Goal: Information Seeking & Learning: Learn about a topic

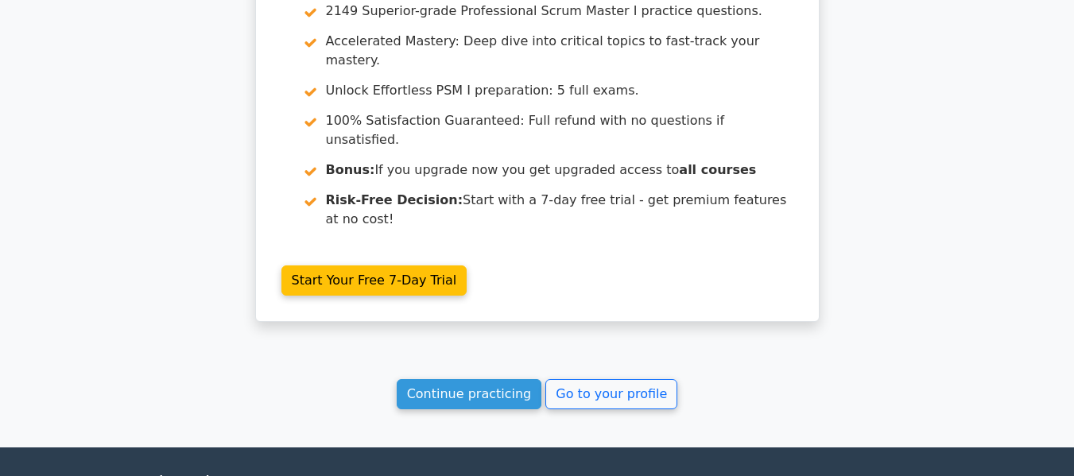
scroll to position [2956, 0]
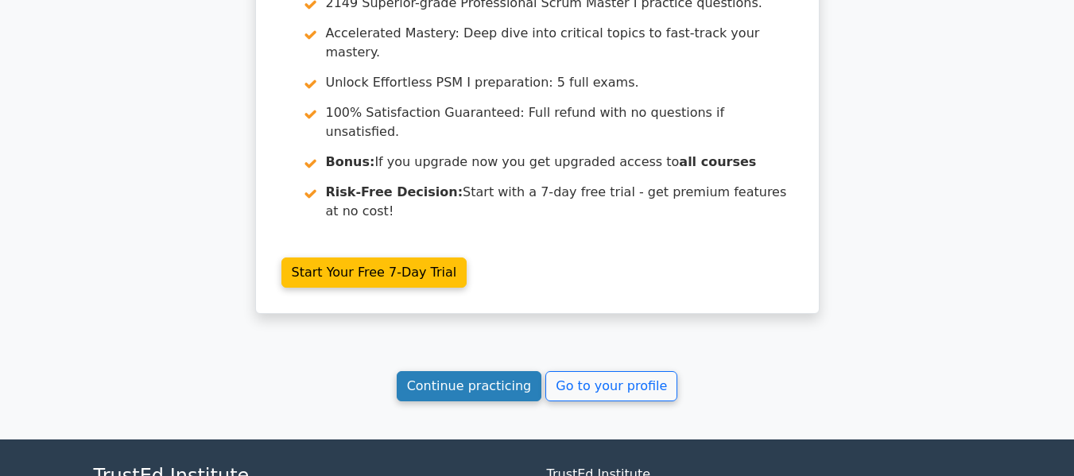
click at [454, 371] on link "Continue practicing" at bounding box center [469, 386] width 145 height 30
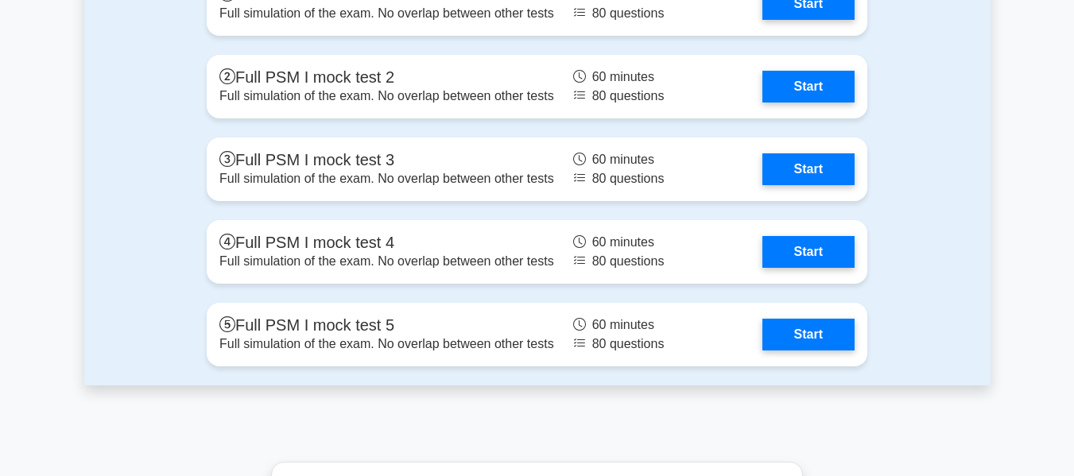
scroll to position [5247, 0]
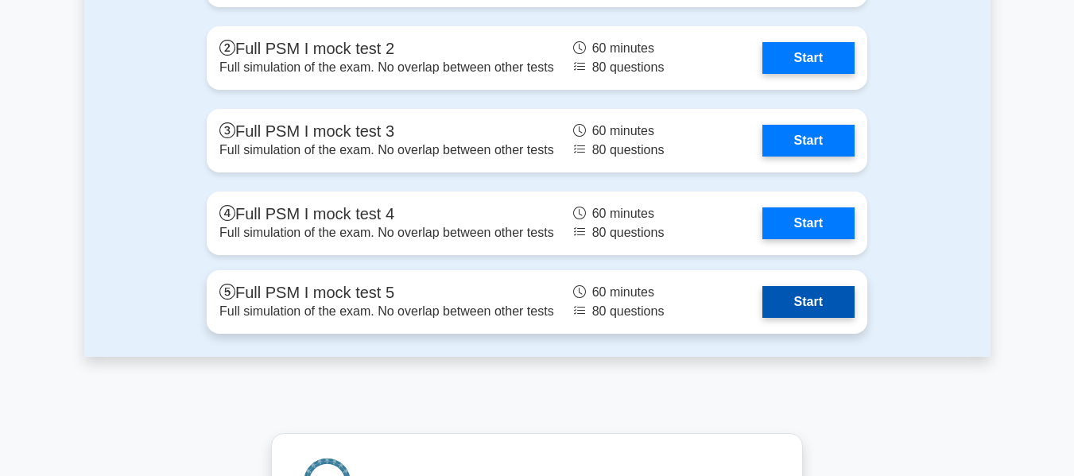
click at [832, 301] on link "Start" at bounding box center [808, 302] width 92 height 32
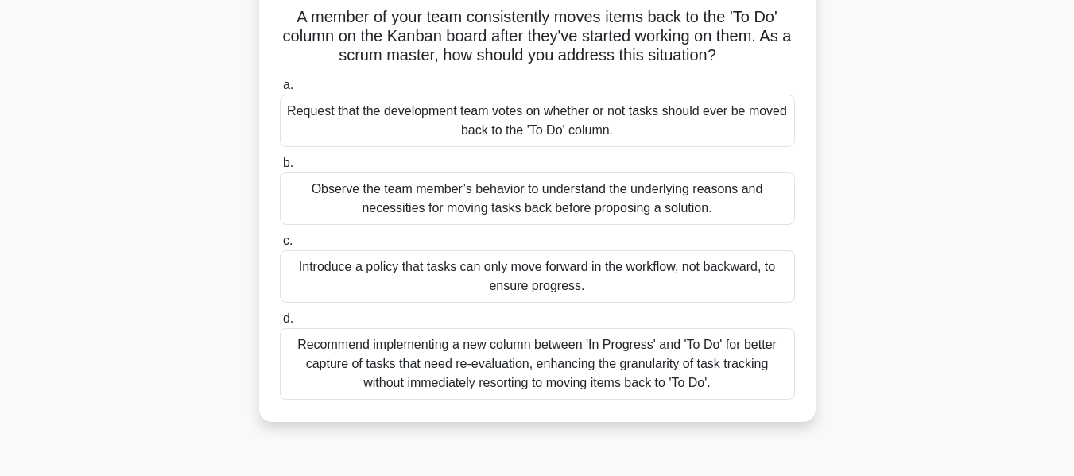
scroll to position [79, 0]
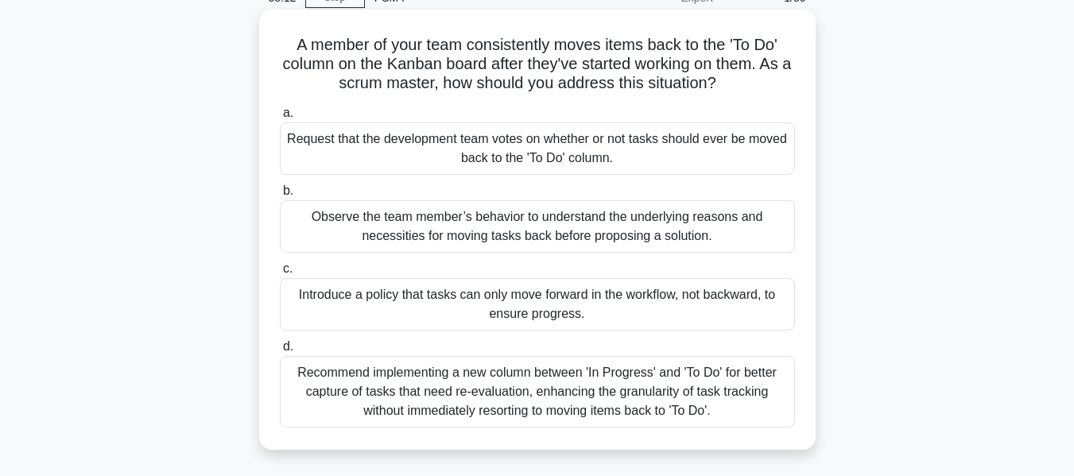
click at [402, 235] on div "Observe the team member’s behavior to understand the underlying reasons and nec…" at bounding box center [537, 226] width 515 height 52
click at [280, 196] on input "b. Observe the team member’s behavior to understand the underlying reasons and …" at bounding box center [280, 191] width 0 height 10
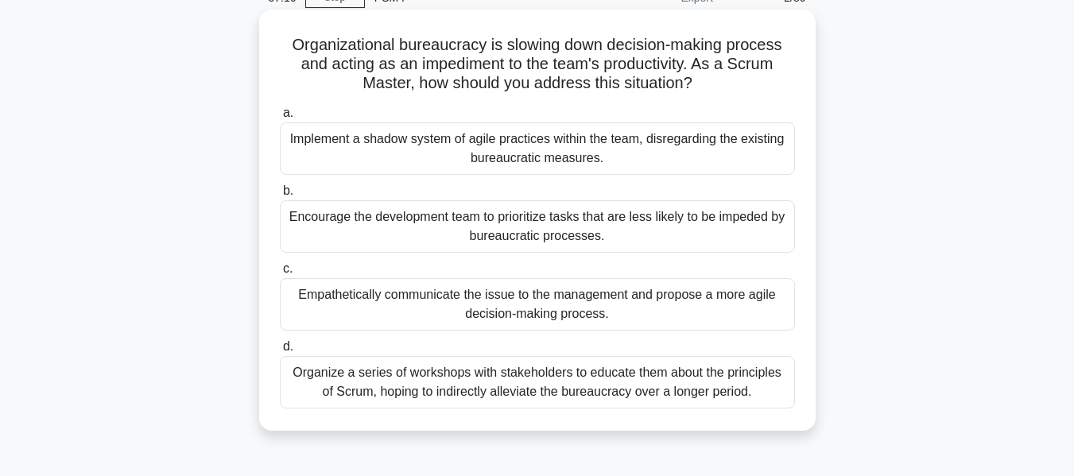
click at [628, 312] on div "Empathetically communicate the issue to the management and propose a more agile…" at bounding box center [537, 304] width 515 height 52
click at [280, 274] on input "c. Empathetically communicate the issue to the management and propose a more ag…" at bounding box center [280, 269] width 0 height 10
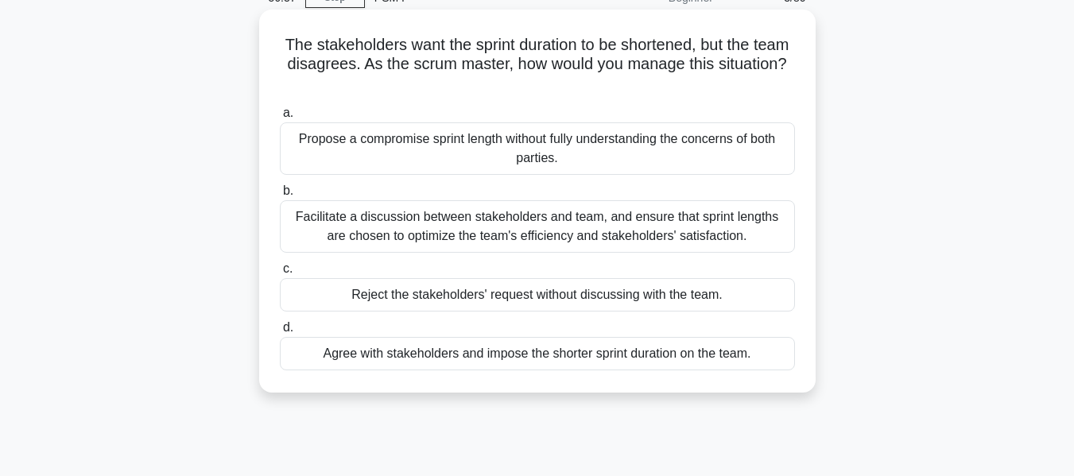
click at [601, 231] on div "Facilitate a discussion between stakeholders and team, and ensure that sprint l…" at bounding box center [537, 226] width 515 height 52
click at [280, 196] on input "b. Facilitate a discussion between stakeholders and team, and ensure that sprin…" at bounding box center [280, 191] width 0 height 10
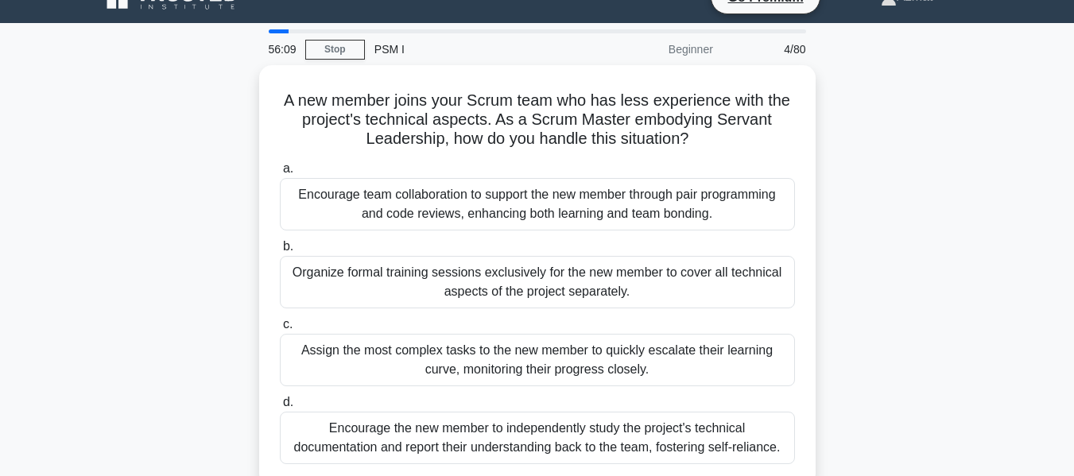
scroll to position [0, 0]
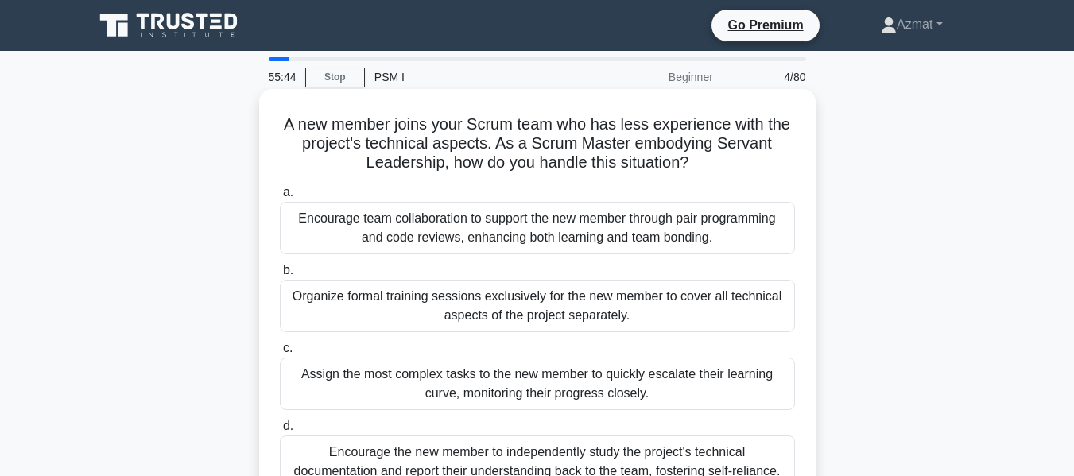
click at [605, 231] on div "Encourage team collaboration to support the new member through pair programming…" at bounding box center [537, 228] width 515 height 52
click at [280, 198] on input "a. Encourage team collaboration to support the new member through pair programm…" at bounding box center [280, 193] width 0 height 10
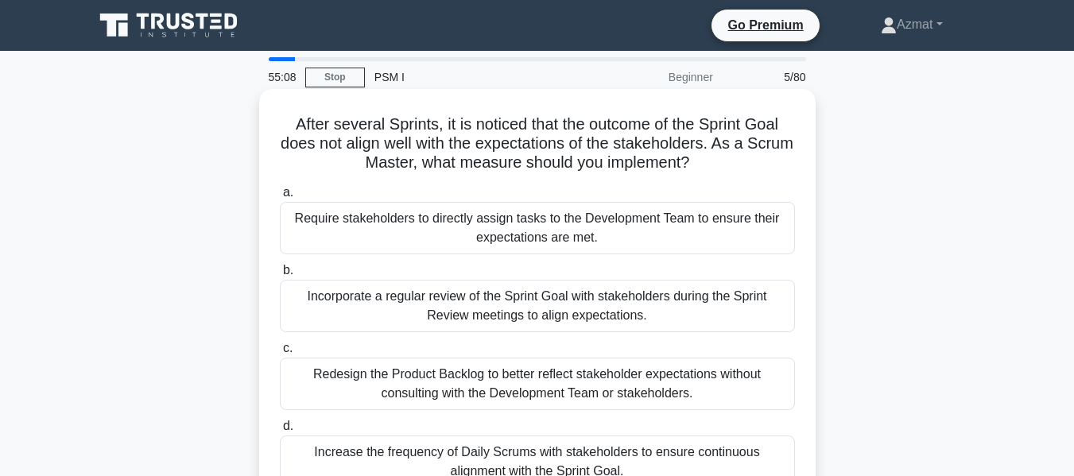
scroll to position [79, 0]
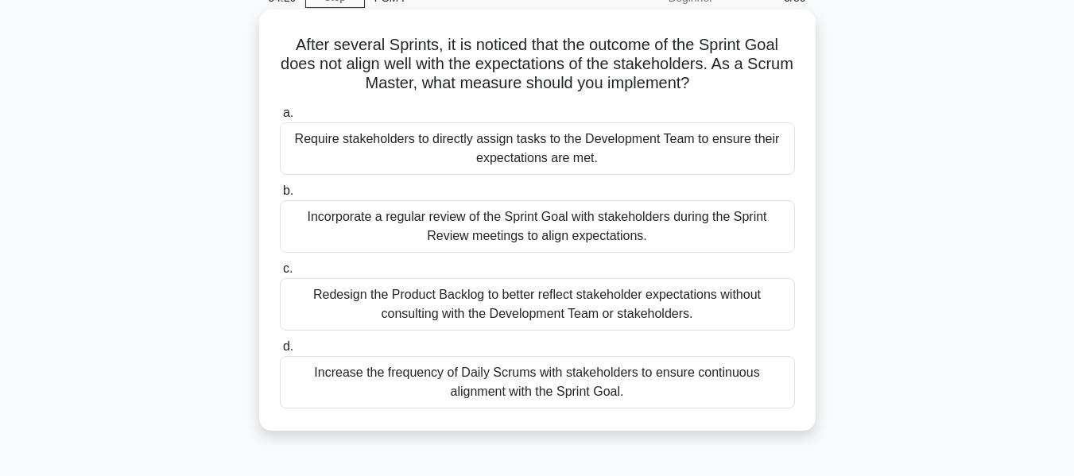
click at [464, 231] on div "Incorporate a regular review of the Sprint Goal with stakeholders during the Sp…" at bounding box center [537, 226] width 515 height 52
click at [280, 196] on input "b. Incorporate a regular review of the Sprint Goal with stakeholders during the…" at bounding box center [280, 191] width 0 height 10
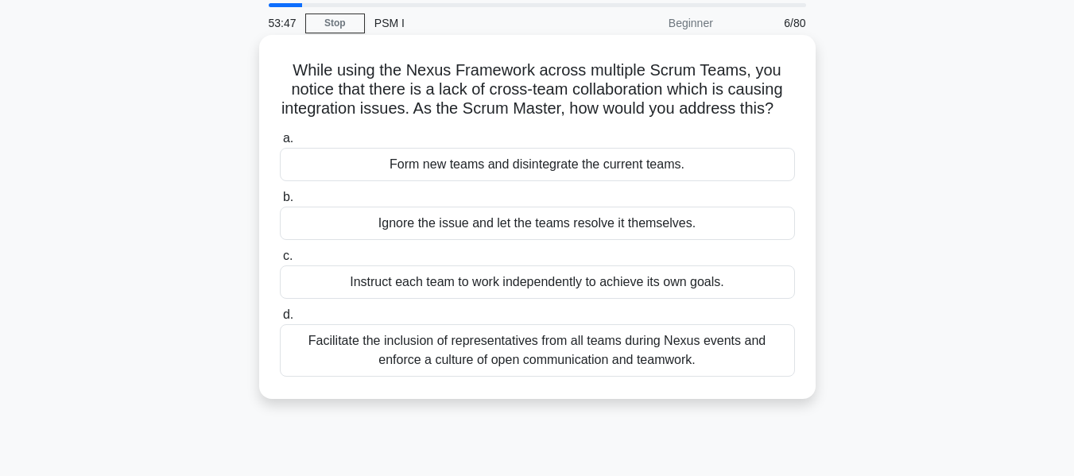
scroll to position [55, 0]
click at [496, 376] on div "Facilitate the inclusion of representatives from all teams during Nexus events …" at bounding box center [537, 350] width 515 height 52
click at [280, 320] on input "d. Facilitate the inclusion of representatives from all teams during Nexus even…" at bounding box center [280, 314] width 0 height 10
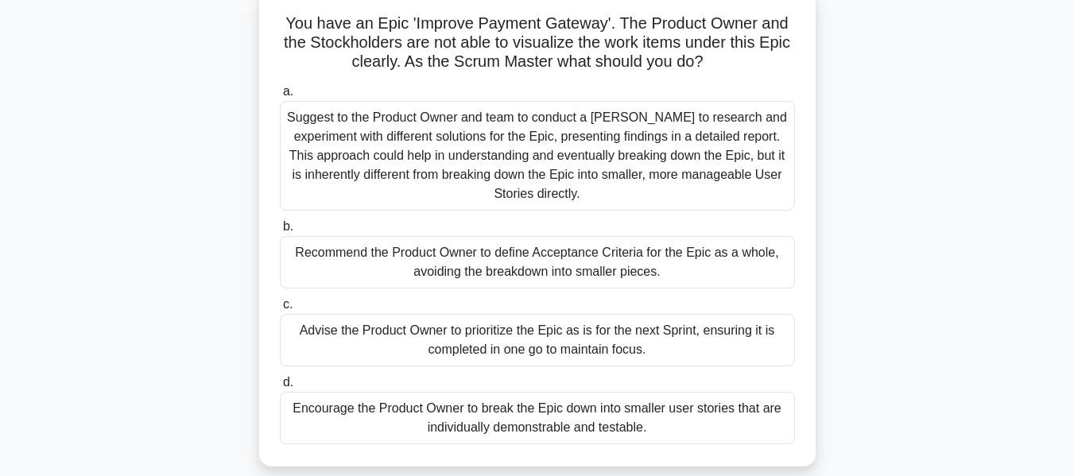
scroll to position [99, 0]
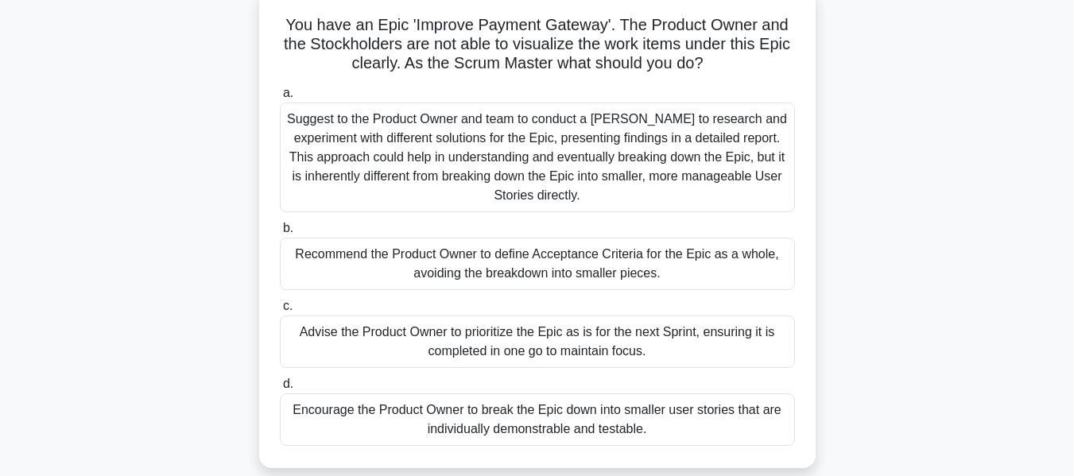
click at [466, 424] on div "Encourage the Product Owner to break the Epic down into smaller user stories th…" at bounding box center [537, 419] width 515 height 52
click at [280, 390] on input "d. Encourage the Product Owner to break the Epic down into smaller user stories…" at bounding box center [280, 384] width 0 height 10
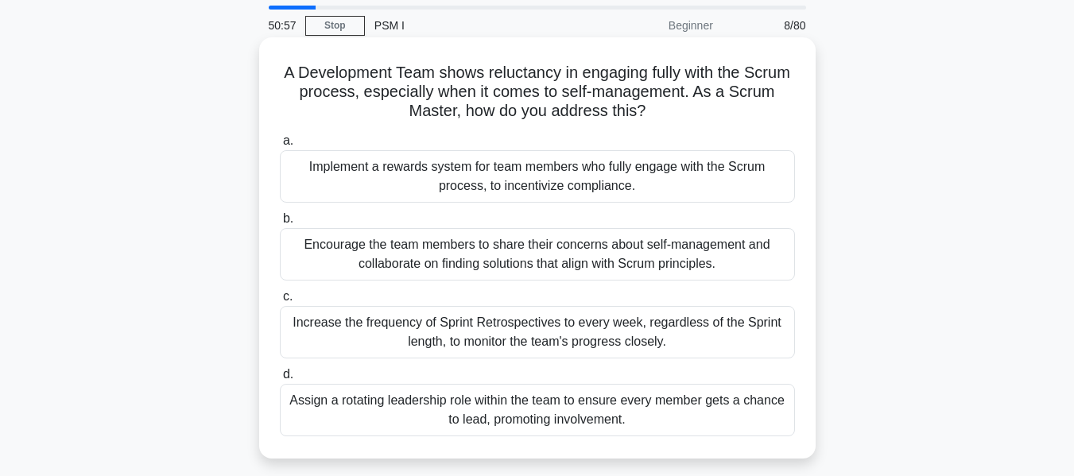
scroll to position [79, 0]
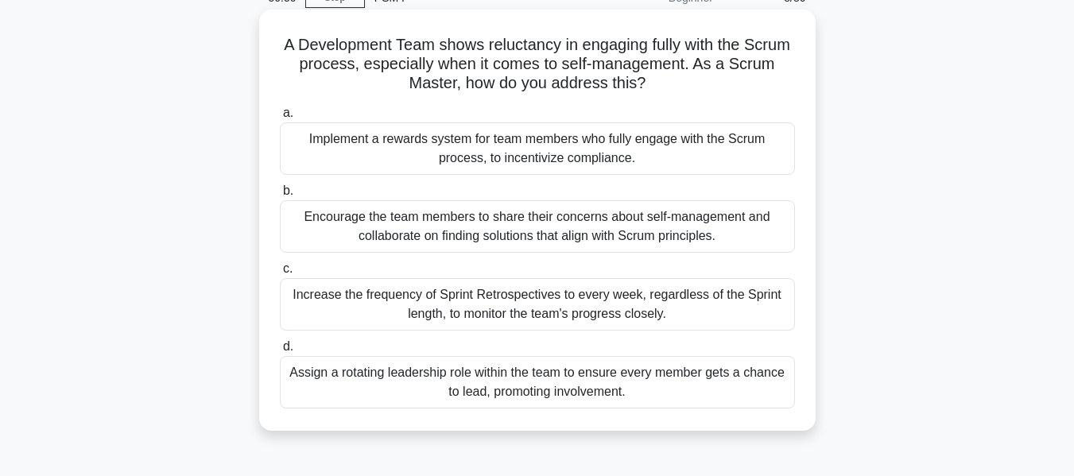
click at [386, 227] on div "Encourage the team members to share their concerns about self-management and co…" at bounding box center [537, 226] width 515 height 52
click at [280, 196] on input "b. Encourage the team members to share their concerns about self-management and…" at bounding box center [280, 191] width 0 height 10
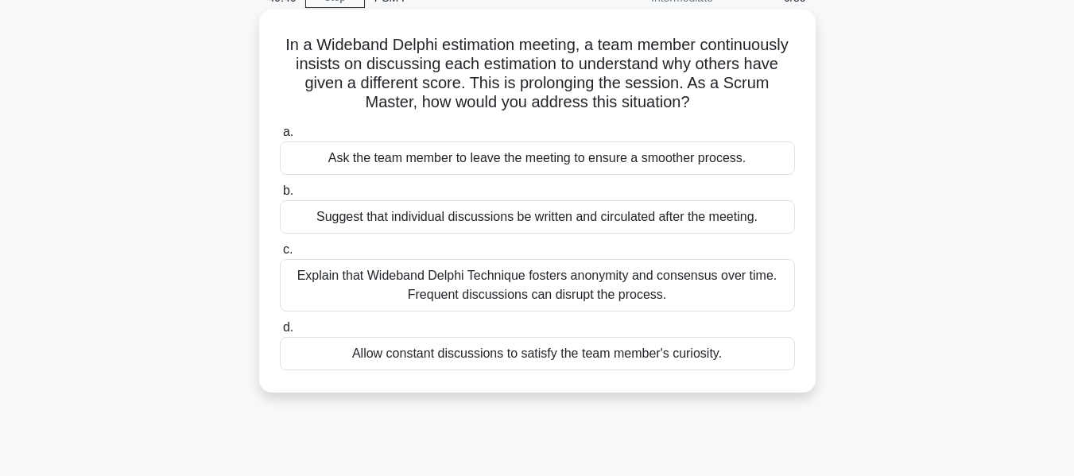
click at [460, 281] on div "Explain that Wideband Delphi Technique fosters anonymity and consensus over tim…" at bounding box center [537, 285] width 515 height 52
click at [280, 255] on input "c. Explain that Wideband Delphi Technique fosters anonymity and consensus over …" at bounding box center [280, 250] width 0 height 10
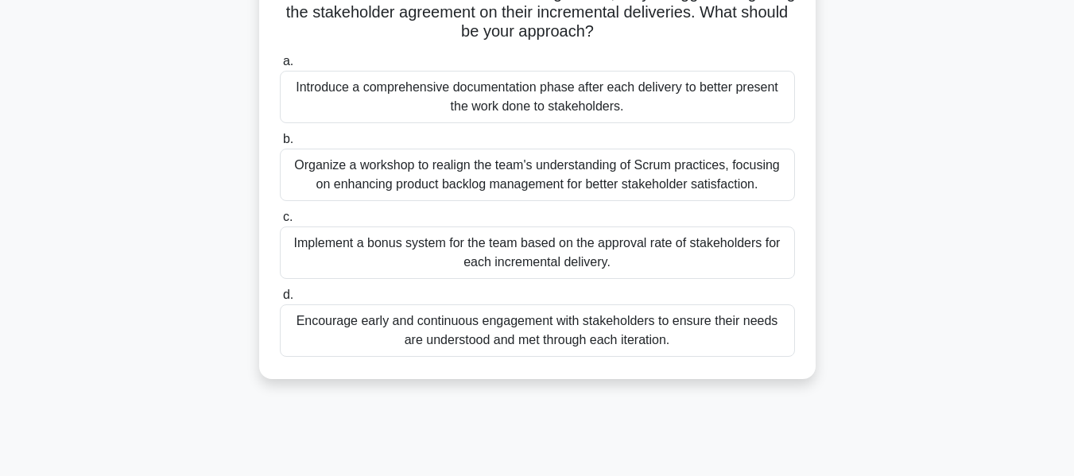
scroll to position [159, 0]
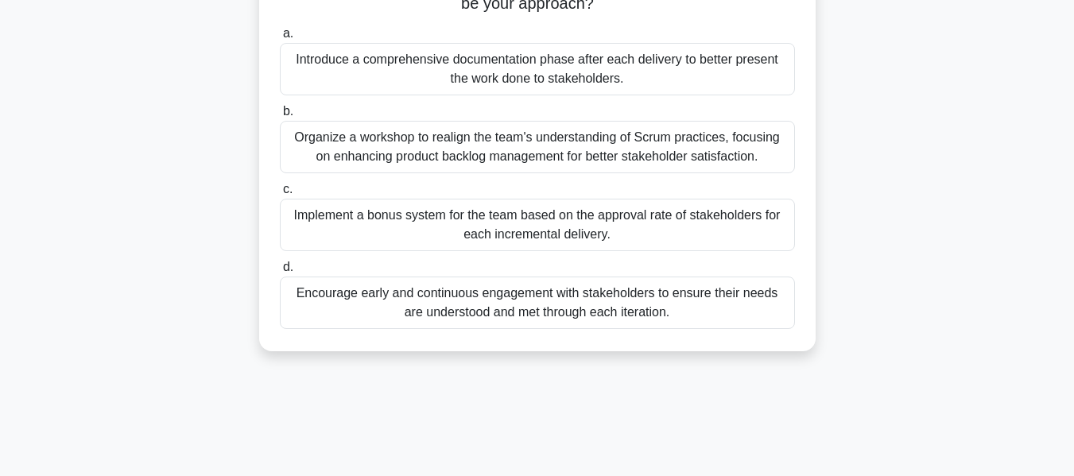
click at [683, 319] on div "Encourage early and continuous engagement with stakeholders to ensure their nee…" at bounding box center [537, 303] width 515 height 52
click at [280, 273] on input "d. Encourage early and continuous engagement with stakeholders to ensure their …" at bounding box center [280, 267] width 0 height 10
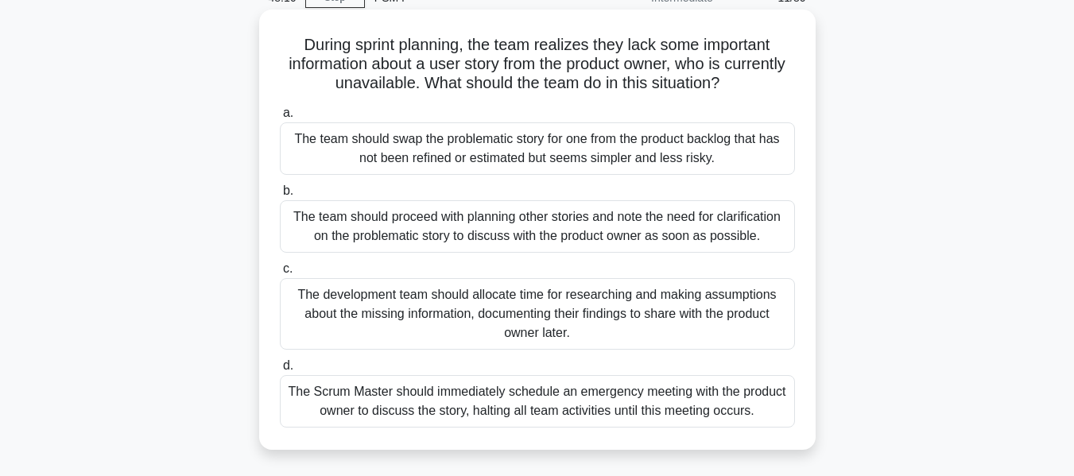
scroll to position [0, 0]
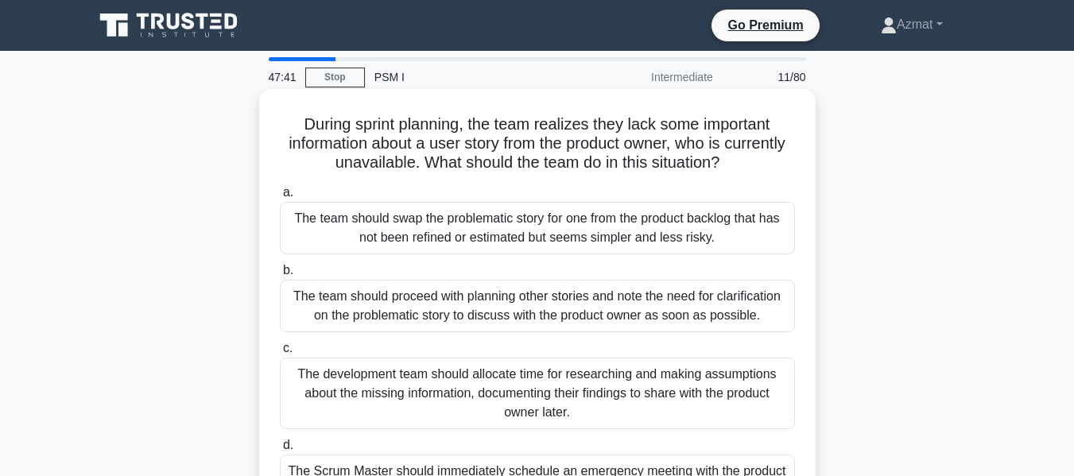
click at [565, 304] on div "The team should proceed with planning other stories and note the need for clari…" at bounding box center [537, 306] width 515 height 52
click at [280, 276] on input "b. The team should proceed with planning other stories and note the need for cl…" at bounding box center [280, 271] width 0 height 10
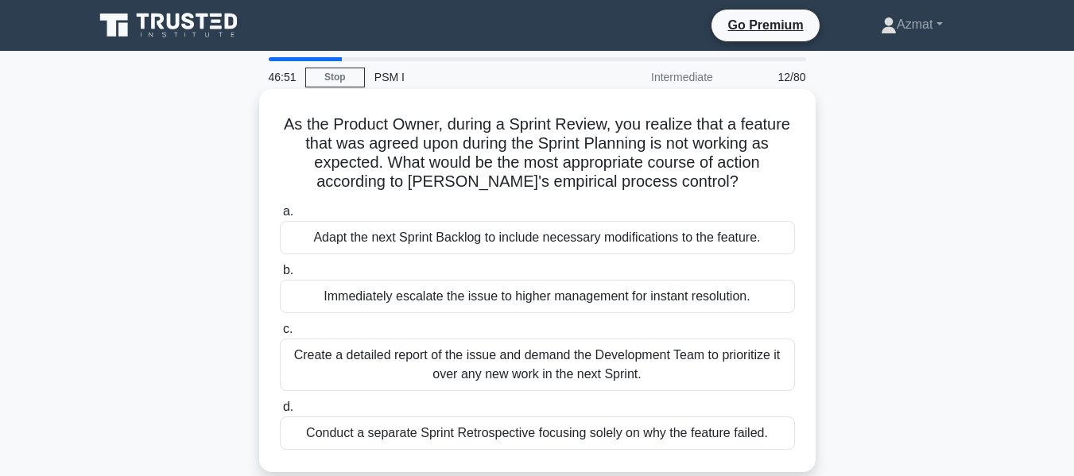
click at [502, 246] on div "Adapt the next Sprint Backlog to include necessary modifications to the feature." at bounding box center [537, 237] width 515 height 33
click at [280, 217] on input "a. Adapt the next Sprint Backlog to include necessary modifications to the feat…" at bounding box center [280, 212] width 0 height 10
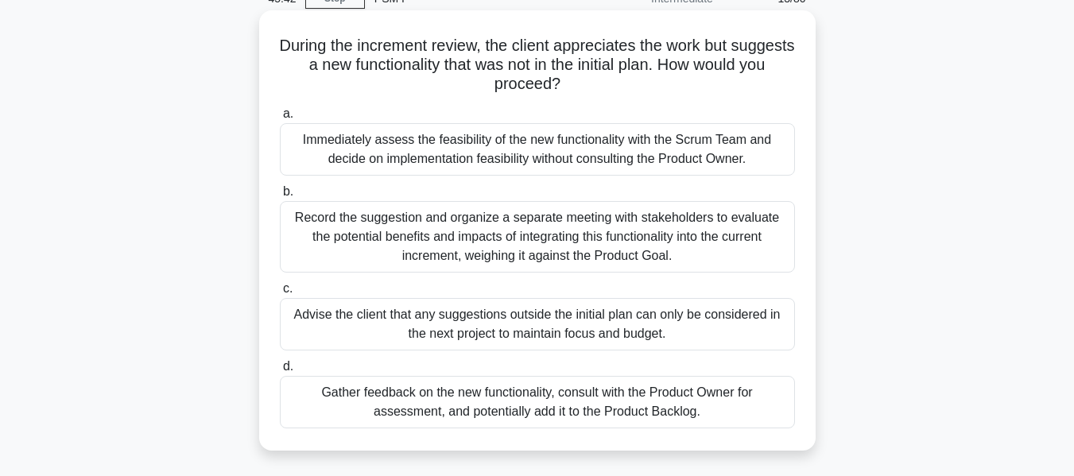
scroll to position [79, 0]
click at [710, 421] on div "Gather feedback on the new functionality, consult with the Product Owner for as…" at bounding box center [537, 401] width 515 height 52
click at [280, 371] on input "d. Gather feedback on the new functionality, consult with the Product Owner for…" at bounding box center [280, 366] width 0 height 10
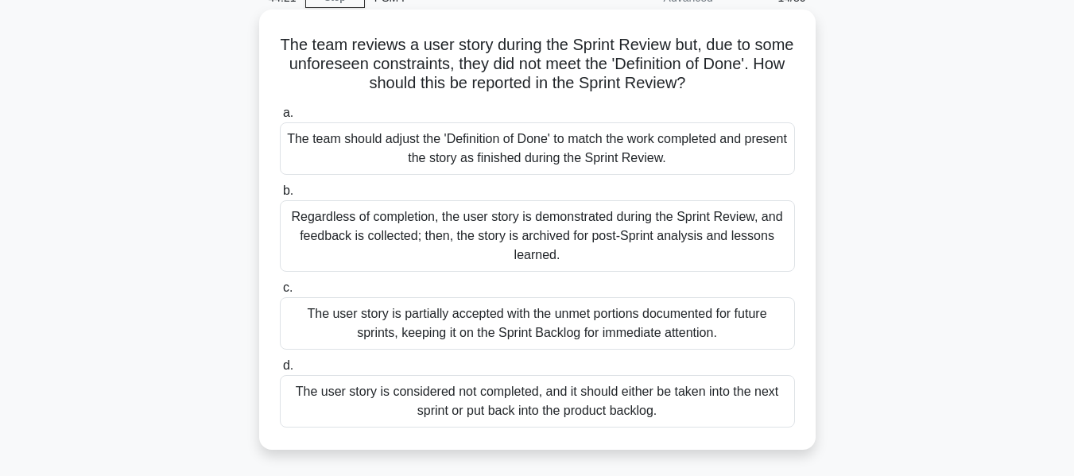
click at [488, 408] on div "The user story is considered not completed, and it should either be taken into …" at bounding box center [537, 401] width 515 height 52
click at [280, 371] on input "d. The user story is considered not completed, and it should either be taken in…" at bounding box center [280, 366] width 0 height 10
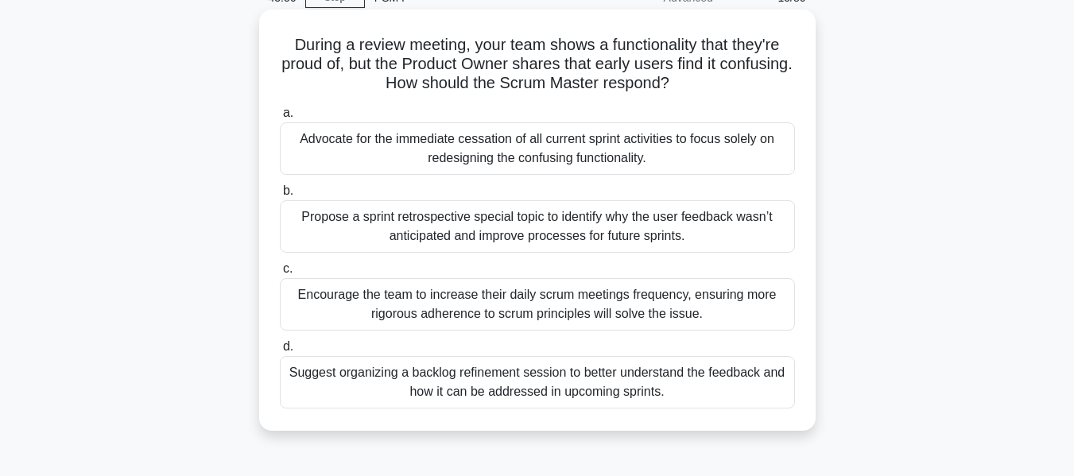
scroll to position [159, 0]
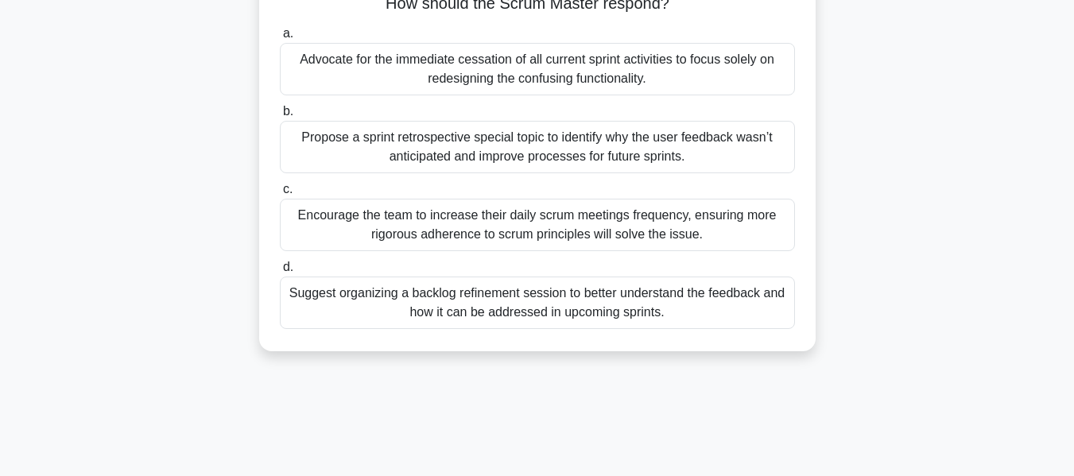
click at [617, 308] on div "Suggest organizing a backlog refinement session to better understand the feedba…" at bounding box center [537, 303] width 515 height 52
click at [280, 273] on input "d. Suggest organizing a backlog refinement session to better understand the fee…" at bounding box center [280, 267] width 0 height 10
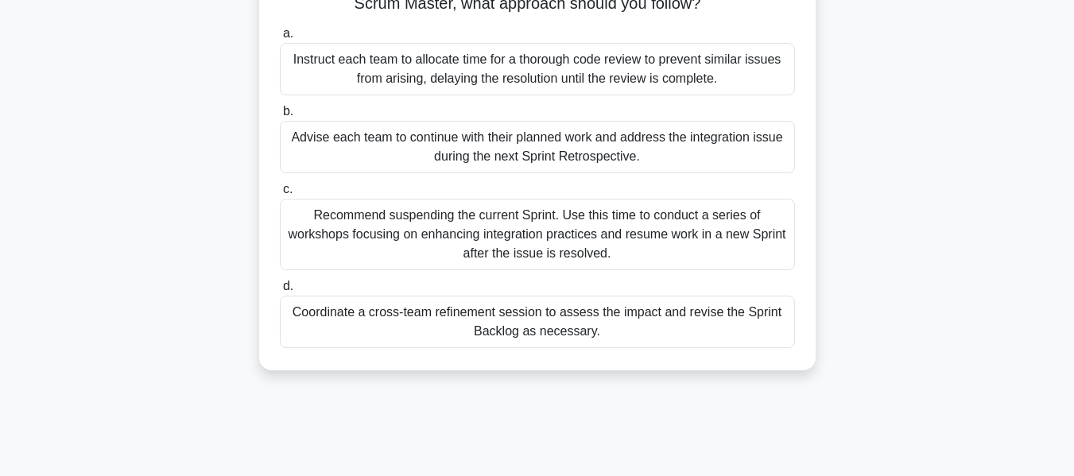
click at [395, 312] on div "Coordinate a cross-team refinement session to assess the impact and revise the …" at bounding box center [537, 322] width 515 height 52
click at [280, 292] on input "d. Coordinate a cross-team refinement session to assess the impact and revise t…" at bounding box center [280, 286] width 0 height 10
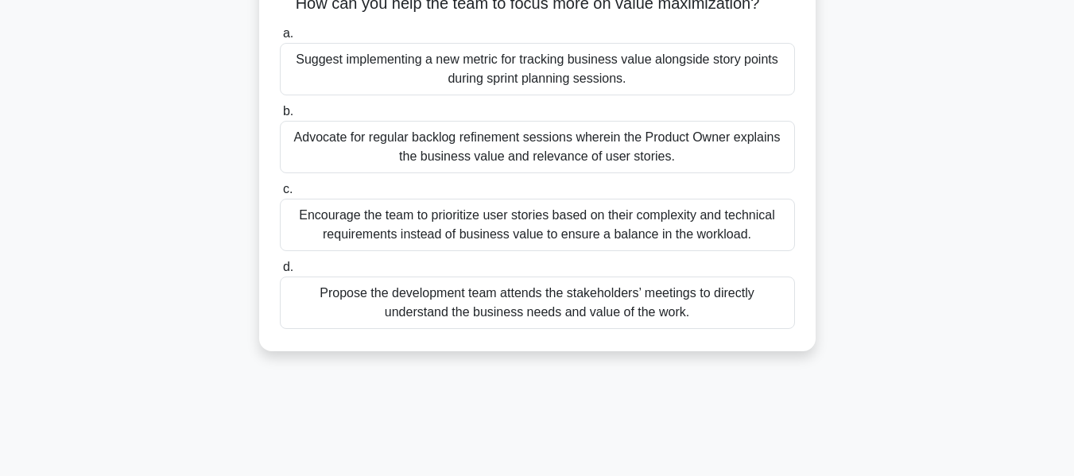
scroll to position [79, 0]
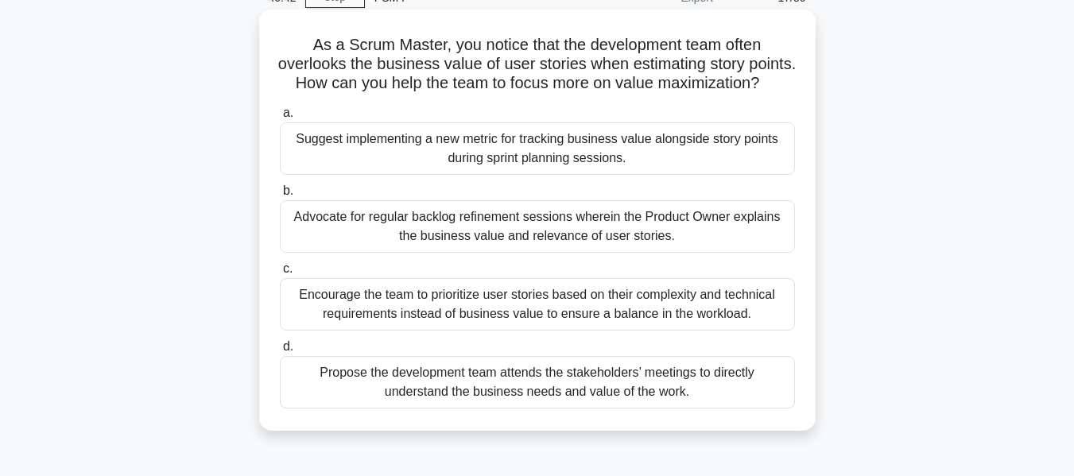
click at [622, 253] on div "Advocate for regular backlog refinement sessions wherein the Product Owner expl…" at bounding box center [537, 226] width 515 height 52
click at [280, 196] on input "b. Advocate for regular backlog refinement sessions wherein the Product Owner e…" at bounding box center [280, 191] width 0 height 10
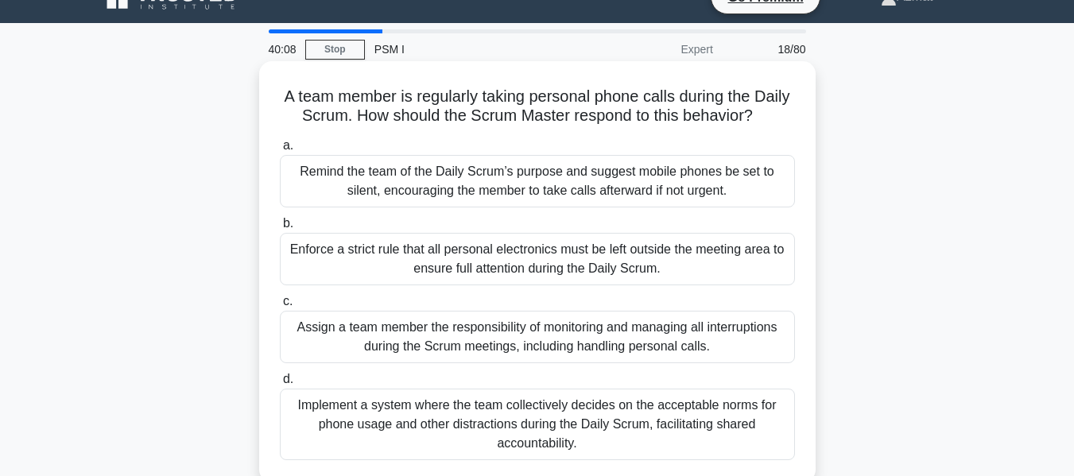
scroll to position [27, 0]
click at [564, 208] on div "Remind the team of the Daily Scrum’s purpose and suggest mobile phones be set t…" at bounding box center [537, 182] width 515 height 52
click at [280, 152] on input "a. Remind the team of the Daily Scrum’s purpose and suggest mobile phones be se…" at bounding box center [280, 147] width 0 height 10
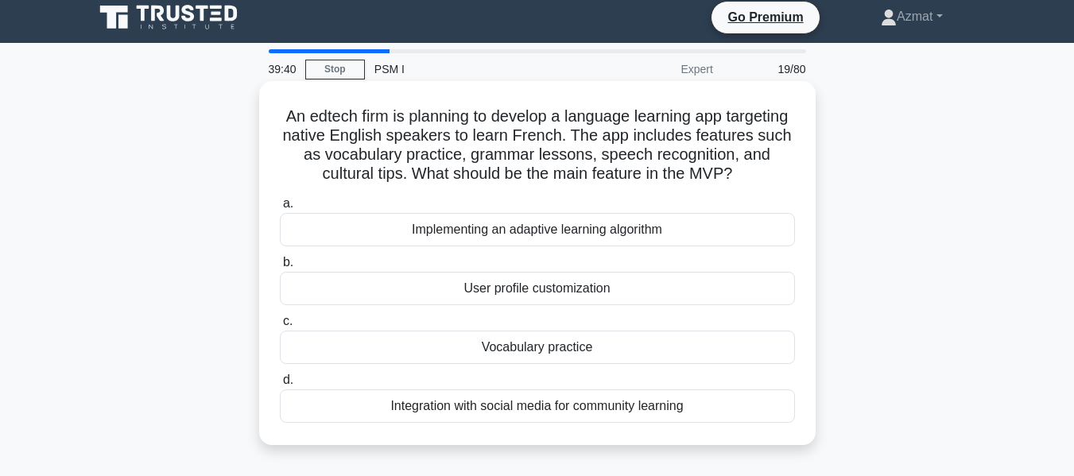
scroll to position [7, 0]
click at [547, 365] on div "Vocabulary practice" at bounding box center [537, 347] width 515 height 33
click at [280, 328] on input "c. Vocabulary practice" at bounding box center [280, 322] width 0 height 10
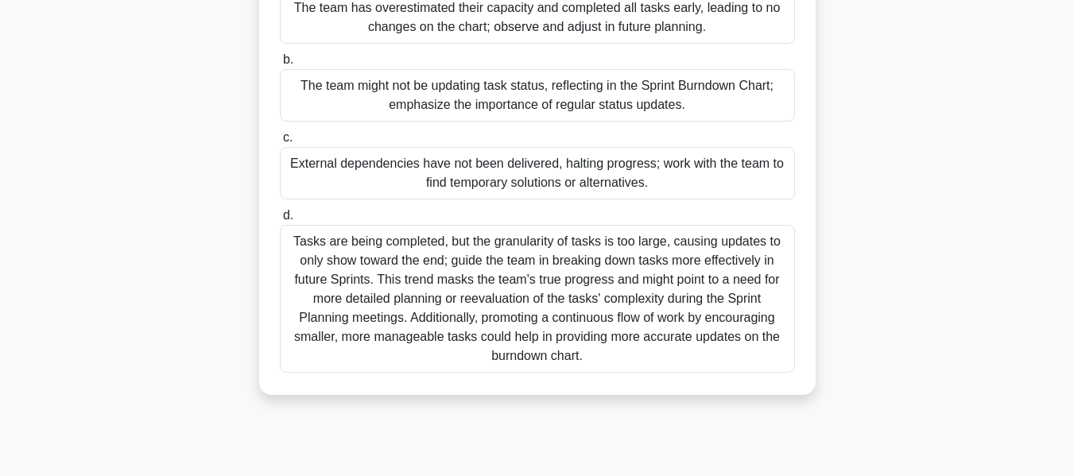
scroll to position [238, 0]
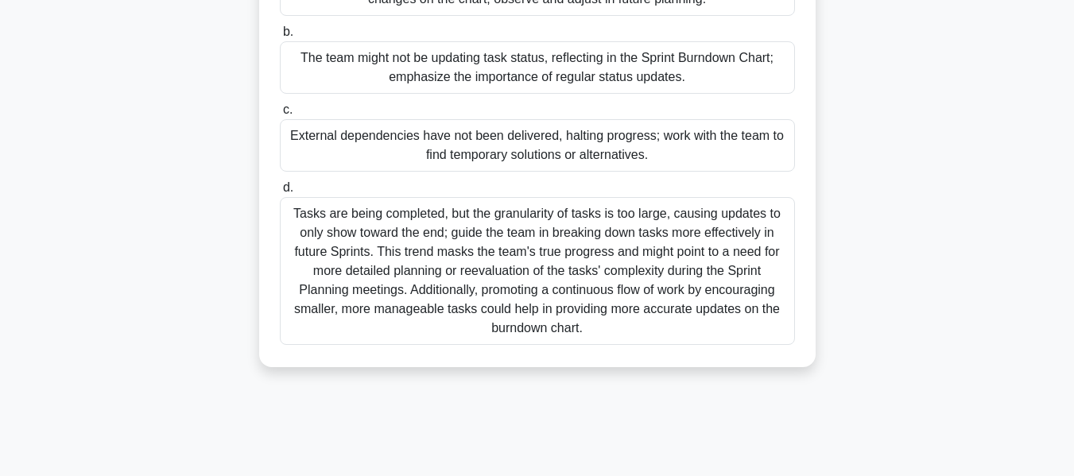
click at [549, 283] on div "Tasks are being completed, but the granularity of tasks is too large, causing u…" at bounding box center [537, 271] width 515 height 148
click at [280, 193] on input "d. Tasks are being completed, but the granularity of tasks is too large, causin…" at bounding box center [280, 188] width 0 height 10
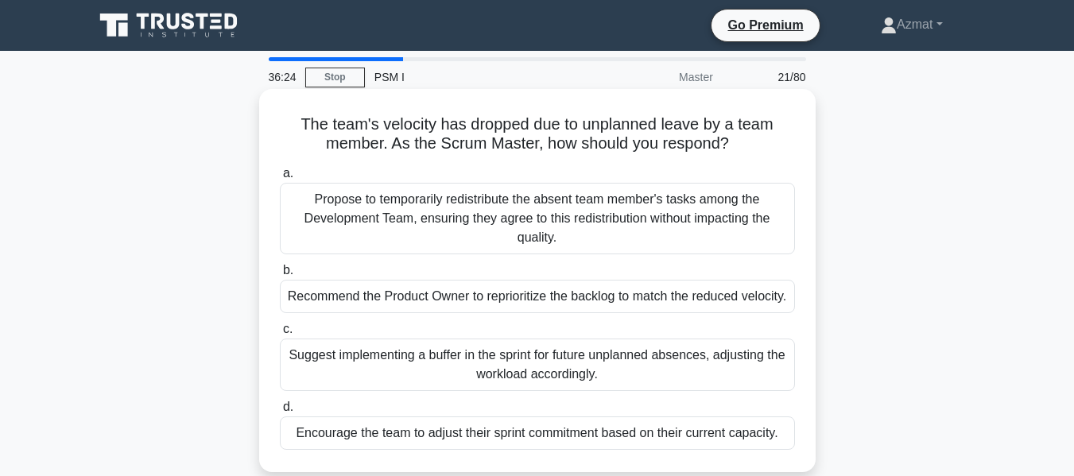
scroll to position [79, 0]
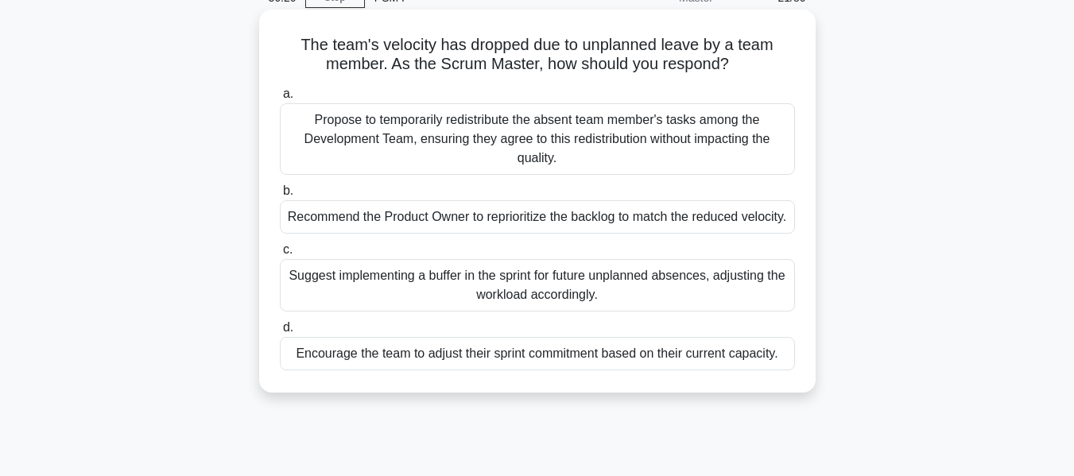
click at [592, 370] on div "Encourage the team to adjust their sprint commitment based on their current cap…" at bounding box center [537, 353] width 515 height 33
click at [280, 333] on input "d. Encourage the team to adjust their sprint commitment based on their current …" at bounding box center [280, 328] width 0 height 10
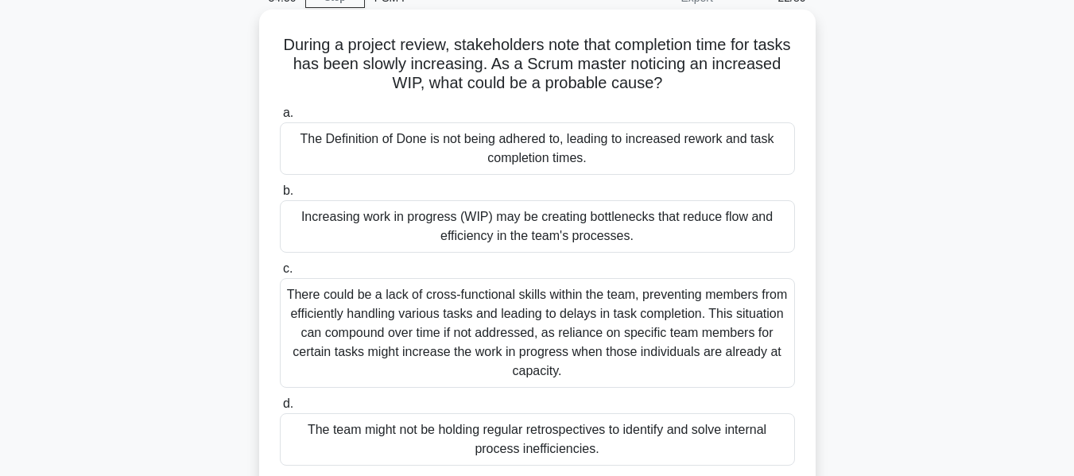
click at [555, 234] on div "Increasing work in progress (WIP) may be creating bottlenecks that reduce flow …" at bounding box center [537, 226] width 515 height 52
click at [280, 196] on input "b. Increasing work in progress (WIP) may be creating bottlenecks that reduce fl…" at bounding box center [280, 191] width 0 height 10
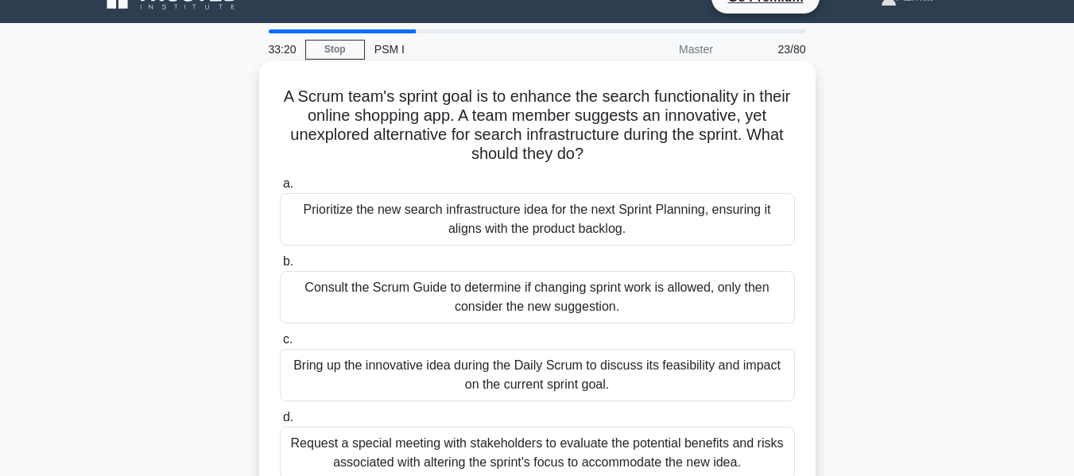
scroll to position [0, 0]
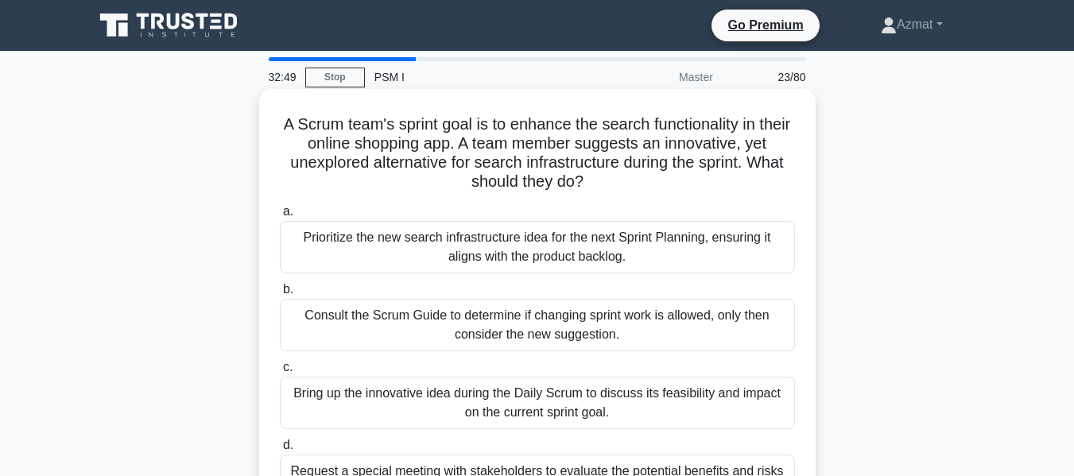
click at [427, 255] on div "Prioritize the new search infrastructure idea for the next Sprint Planning, ens…" at bounding box center [537, 247] width 515 height 52
click at [280, 217] on input "a. Prioritize the new search infrastructure idea for the next Sprint Planning, …" at bounding box center [280, 212] width 0 height 10
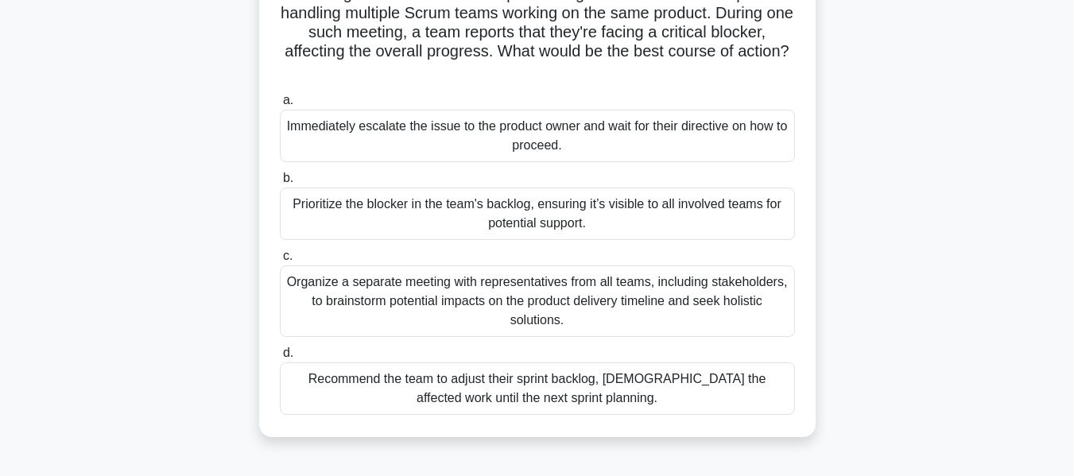
scroll to position [159, 0]
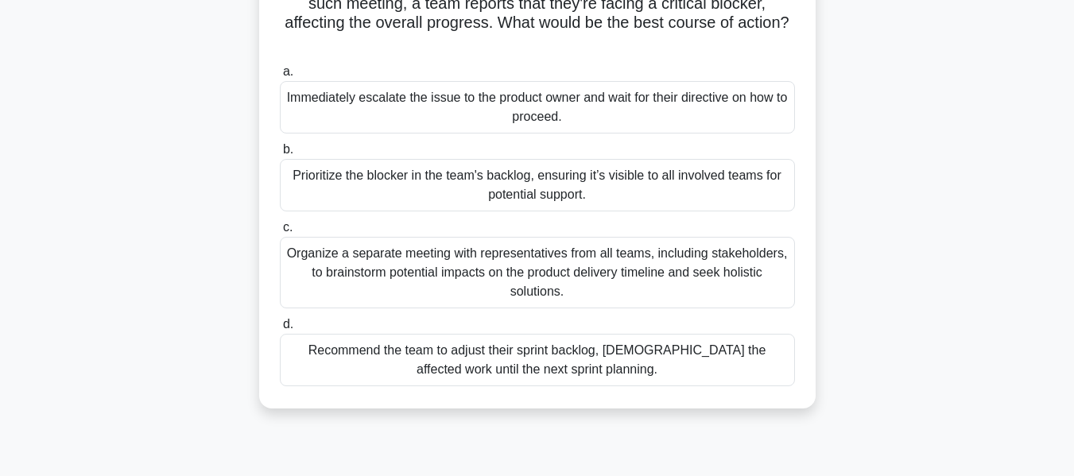
click at [419, 188] on div "Prioritize the blocker in the team's backlog, ensuring it’s visible to all invo…" at bounding box center [537, 185] width 515 height 52
click at [280, 155] on input "b. Prioritize the blocker in the team's backlog, ensuring it’s visible to all i…" at bounding box center [280, 150] width 0 height 10
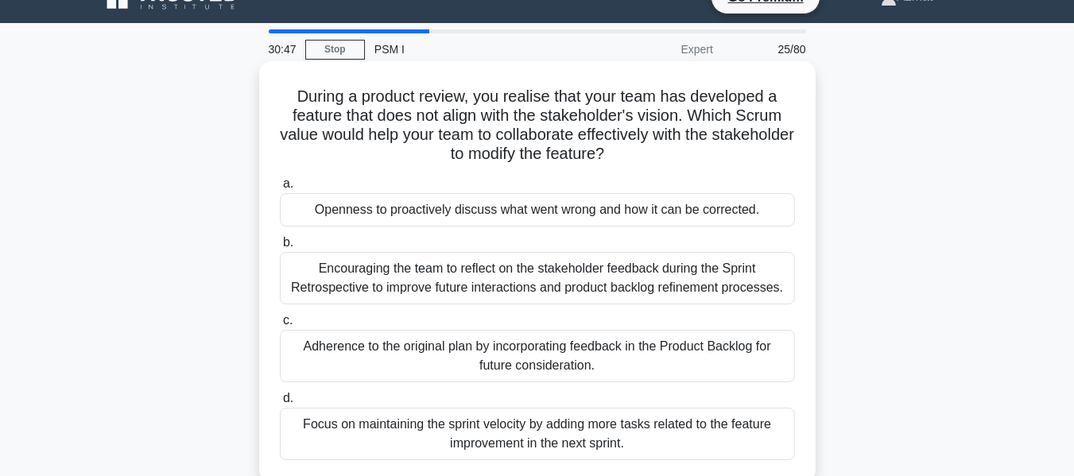
scroll to position [0, 0]
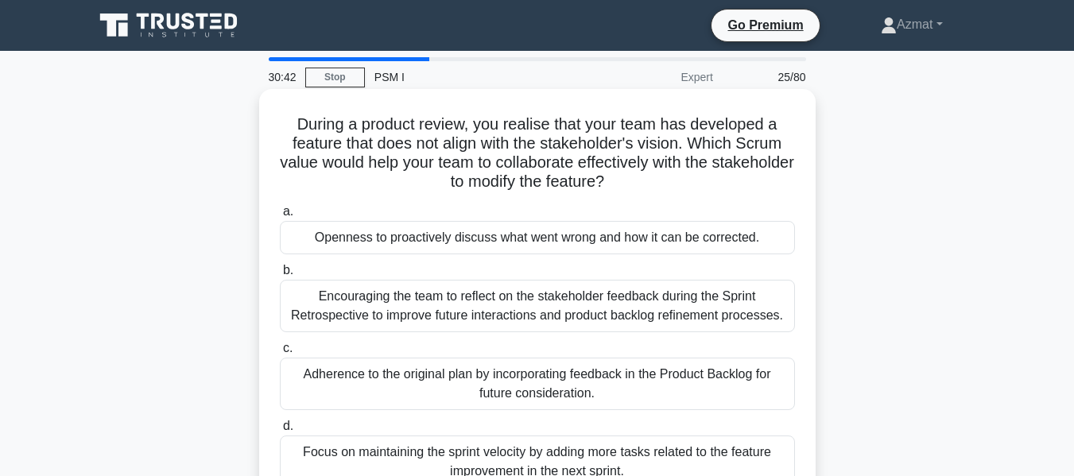
click at [437, 247] on div "Openness to proactively discuss what went wrong and how it can be corrected." at bounding box center [537, 237] width 515 height 33
click at [280, 217] on input "a. Openness to proactively discuss what went wrong and how it can be corrected." at bounding box center [280, 212] width 0 height 10
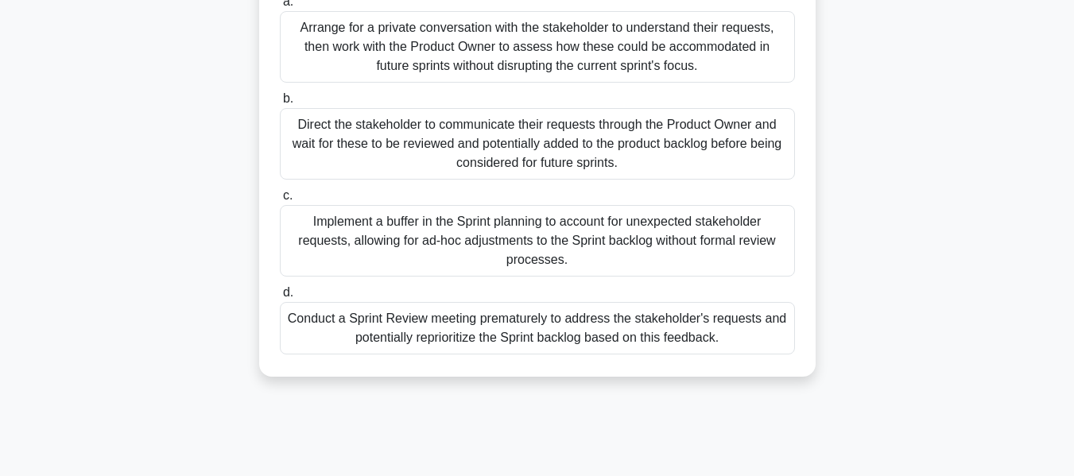
scroll to position [238, 0]
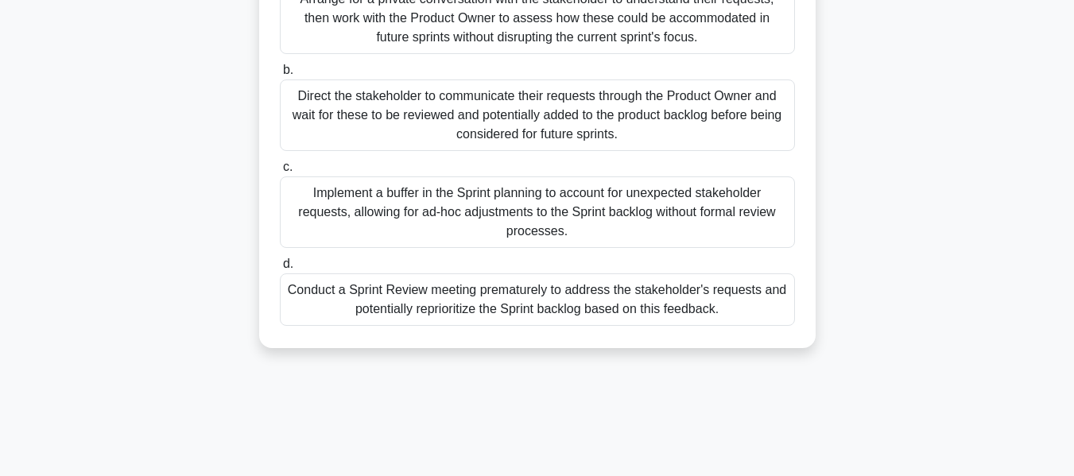
click at [516, 117] on div "Direct the stakeholder to communicate their requests through the Product Owner …" at bounding box center [537, 115] width 515 height 72
click at [280, 76] on input "b. Direct the stakeholder to communicate their requests through the Product Own…" at bounding box center [280, 70] width 0 height 10
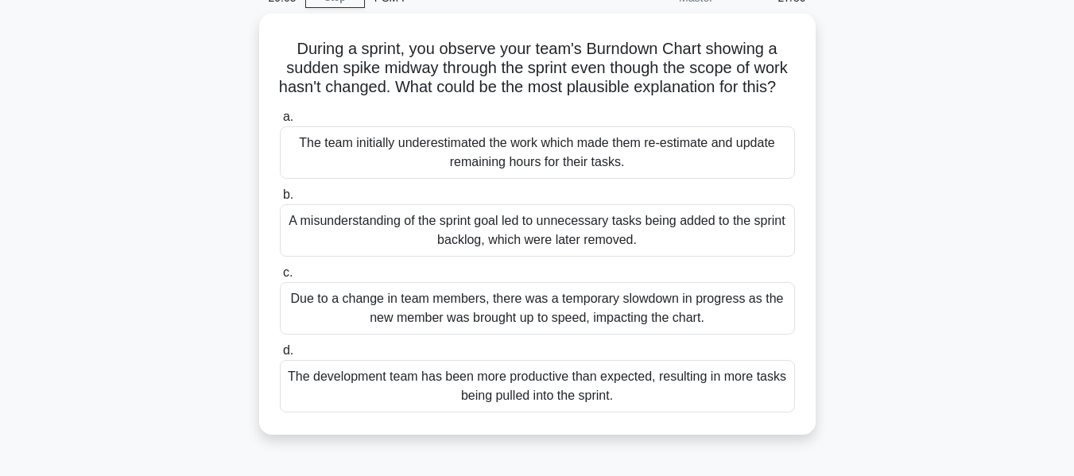
scroll to position [0, 0]
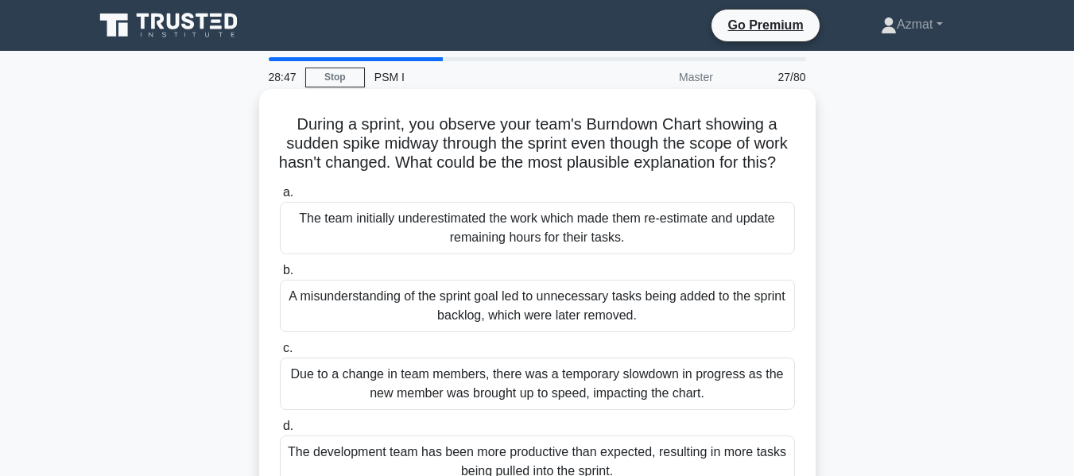
click at [603, 254] on div "The team initially underestimated the work which made them re-estimate and upda…" at bounding box center [537, 228] width 515 height 52
click at [280, 198] on input "a. The team initially underestimated the work which made them re-estimate and u…" at bounding box center [280, 193] width 0 height 10
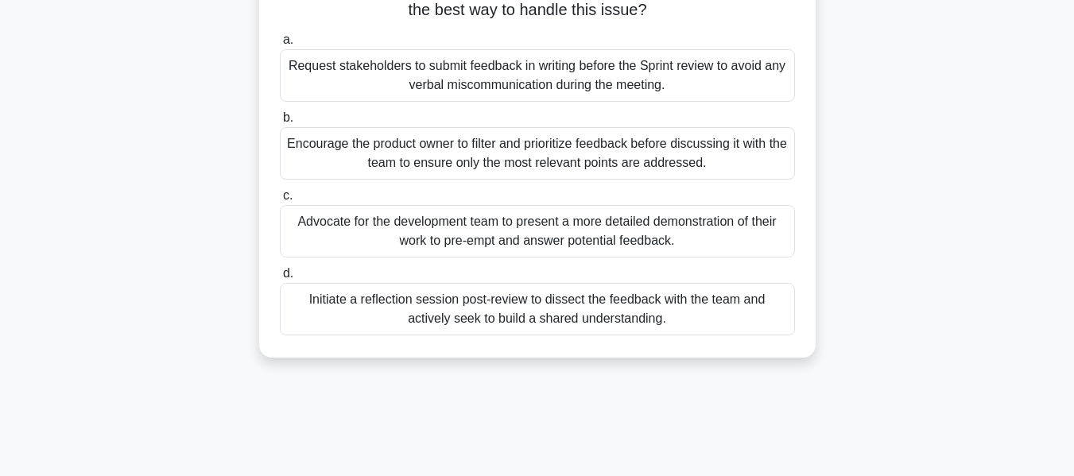
scroll to position [159, 0]
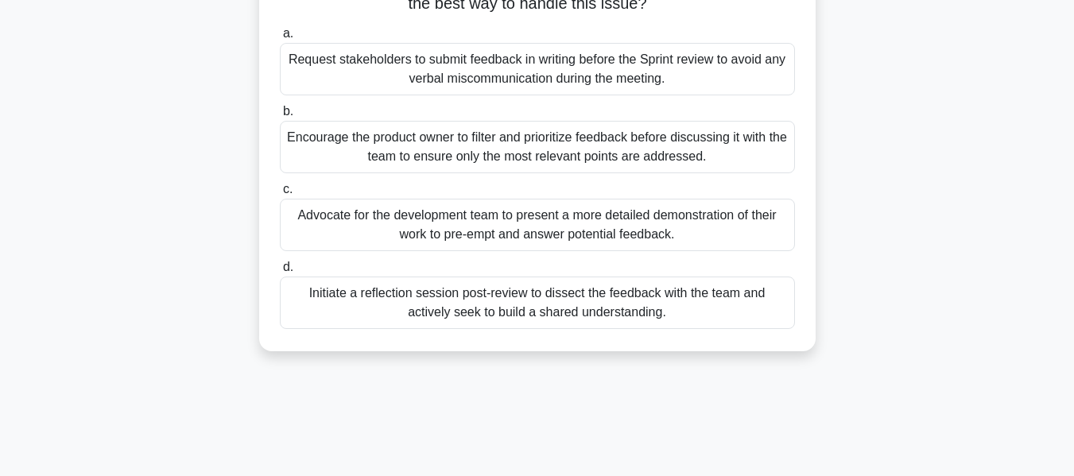
click at [615, 304] on div "Initiate a reflection session post-review to dissect the feedback with the team…" at bounding box center [537, 303] width 515 height 52
click at [280, 273] on input "d. Initiate a reflection session post-review to dissect the feedback with the t…" at bounding box center [280, 267] width 0 height 10
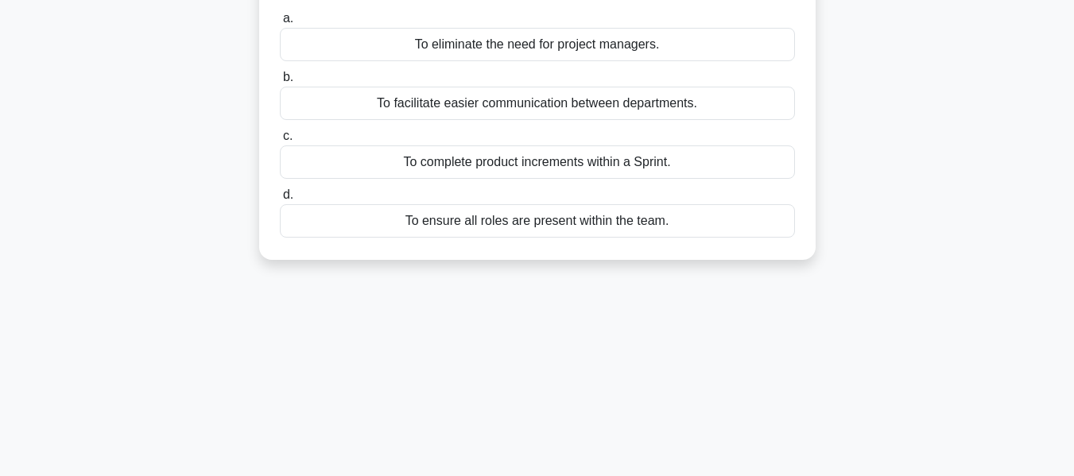
scroll to position [0, 0]
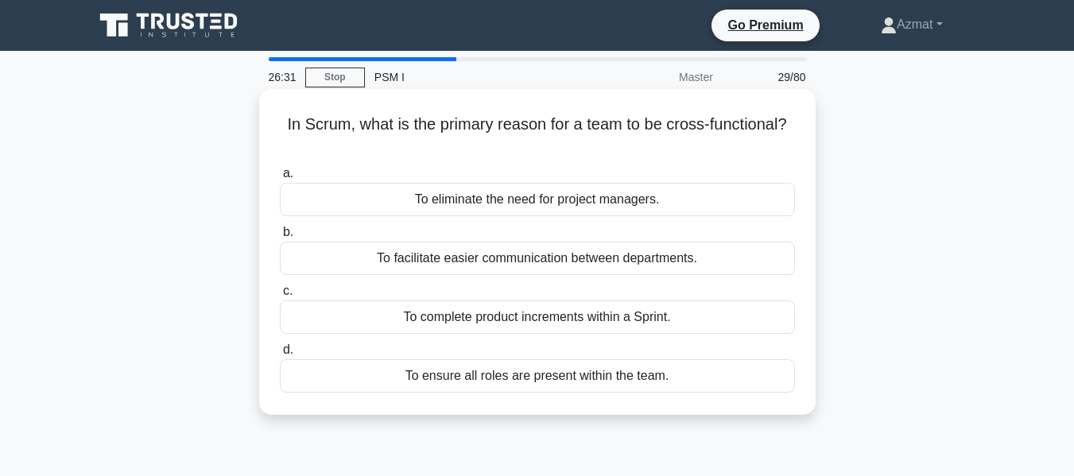
click at [714, 379] on div "To ensure all roles are present within the team." at bounding box center [537, 375] width 515 height 33
click at [280, 355] on input "d. To ensure all roles are present within the team." at bounding box center [280, 350] width 0 height 10
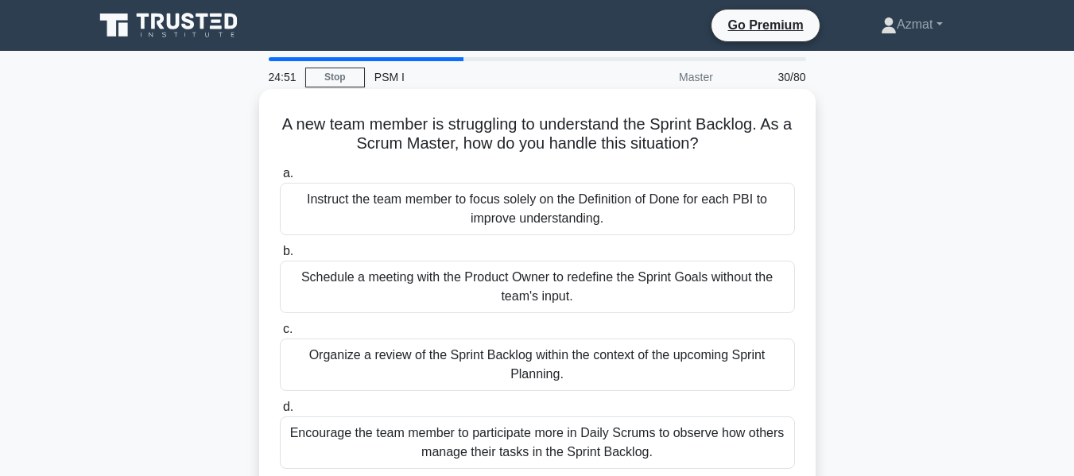
click at [518, 211] on div "Instruct the team member to focus solely on the Definition of Done for each PBI…" at bounding box center [537, 209] width 515 height 52
click at [280, 179] on input "a. Instruct the team member to focus solely on the Definition of Done for each …" at bounding box center [280, 174] width 0 height 10
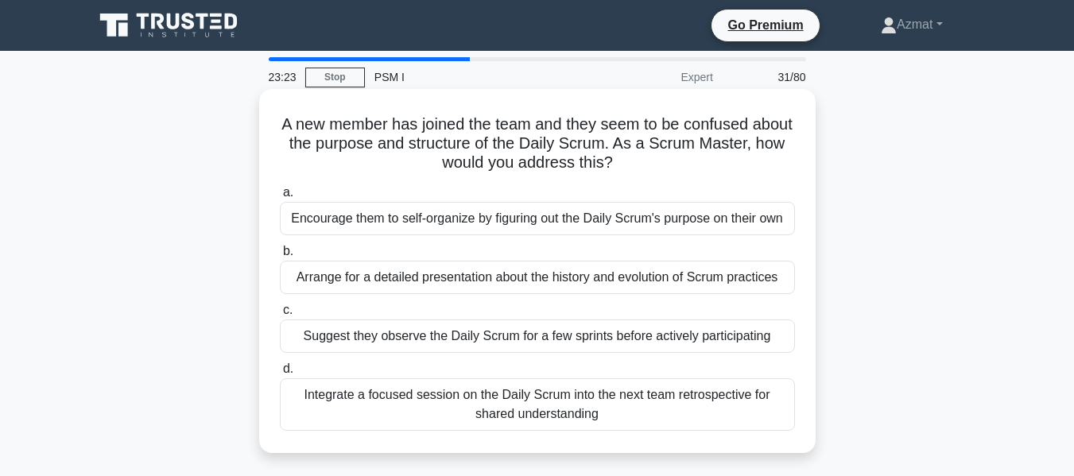
click at [561, 405] on div "Integrate a focused session on the Daily Scrum into the next team retrospective…" at bounding box center [537, 404] width 515 height 52
click at [636, 405] on div "Integrate a focused session on the Daily Scrum into the next team retrospective…" at bounding box center [537, 404] width 515 height 52
click at [280, 374] on input "d. Integrate a focused session on the Daily Scrum into the next team retrospect…" at bounding box center [280, 369] width 0 height 10
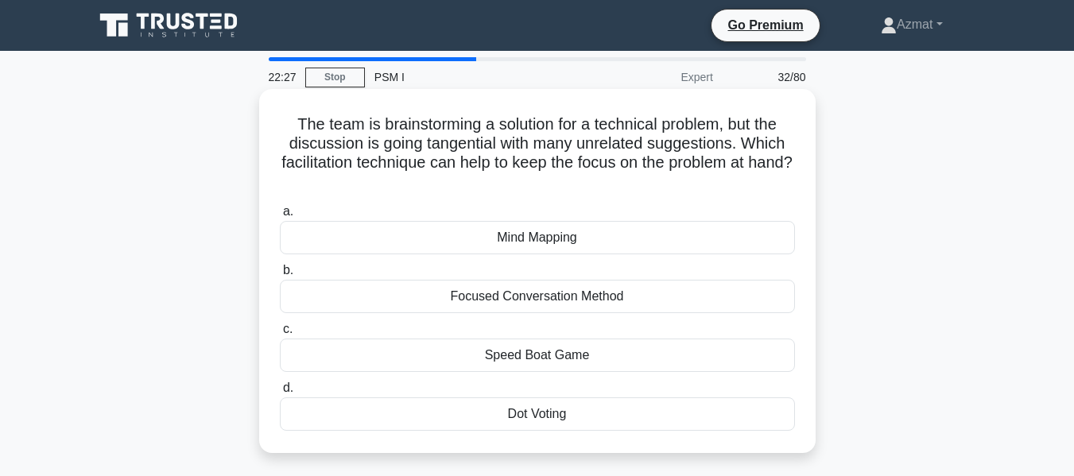
click at [598, 308] on div "Focused Conversation Method" at bounding box center [537, 296] width 515 height 33
click at [280, 276] on input "b. Focused Conversation Method" at bounding box center [280, 271] width 0 height 10
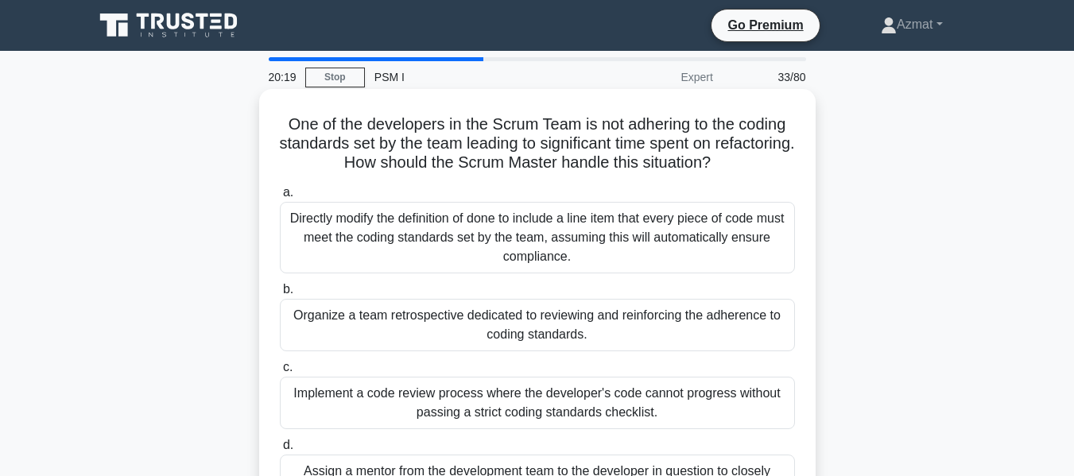
click at [503, 318] on div "Organize a team retrospective dedicated to reviewing and reinforcing the adhere…" at bounding box center [537, 325] width 515 height 52
click at [280, 295] on input "b. Organize a team retrospective dedicated to reviewing and reinforcing the adh…" at bounding box center [280, 290] width 0 height 10
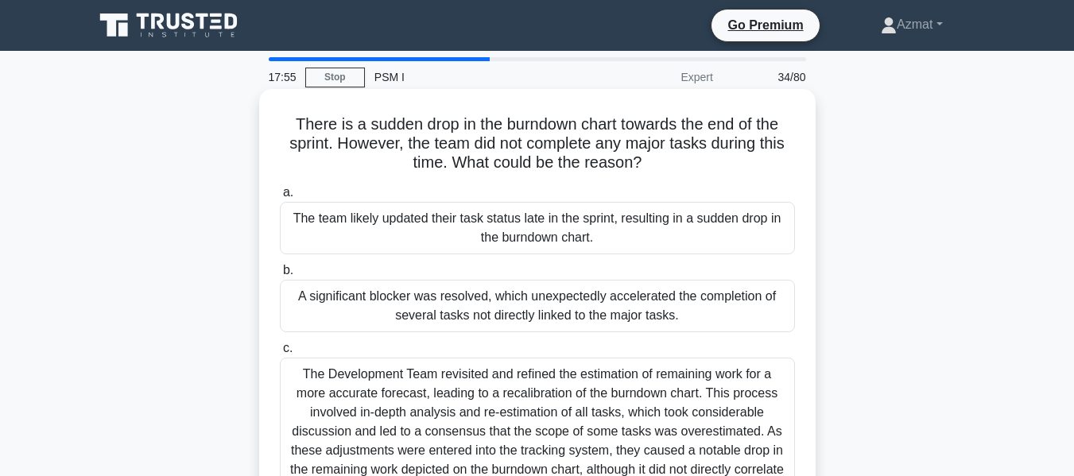
click at [552, 235] on div "The team likely updated their task status late in the sprint, resulting in a su…" at bounding box center [537, 228] width 515 height 52
click at [280, 198] on input "a. The team likely updated their task status late in the sprint, resulting in a…" at bounding box center [280, 193] width 0 height 10
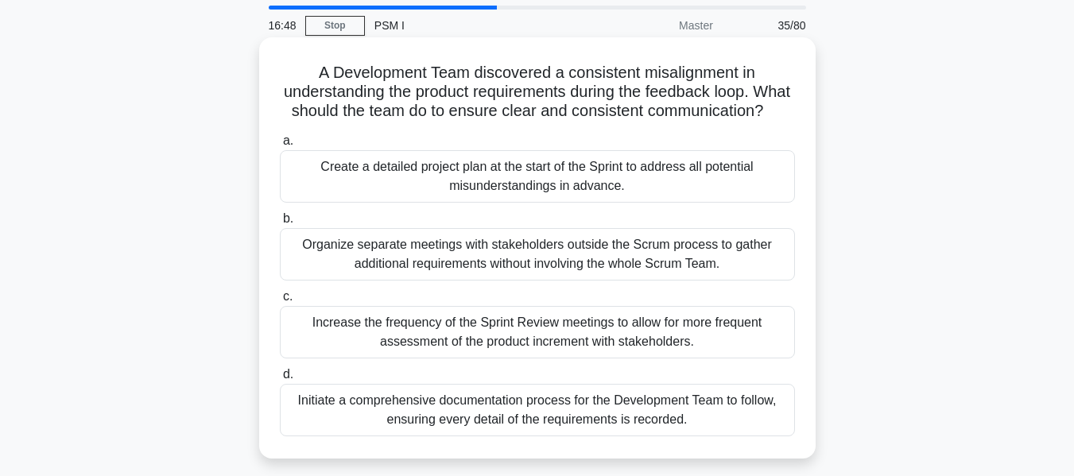
scroll to position [79, 0]
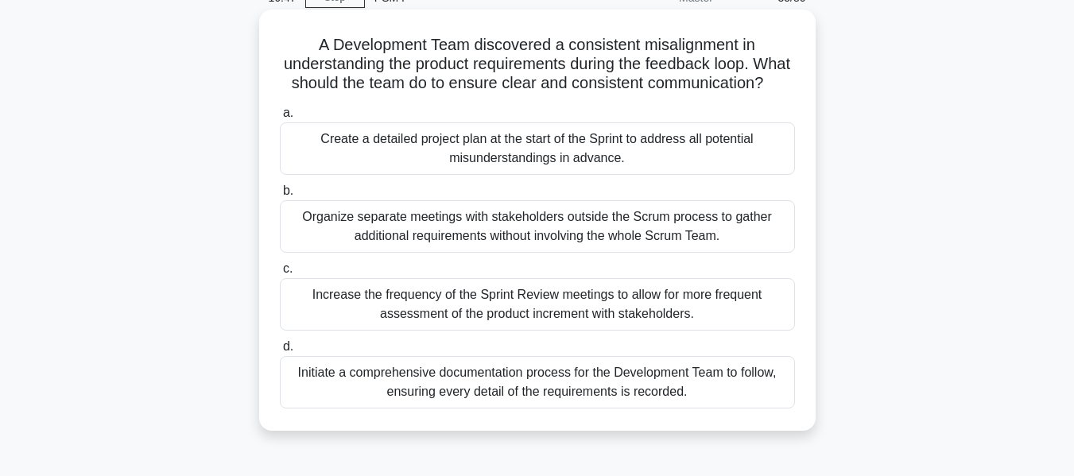
click at [649, 173] on div "Create a detailed project plan at the start of the Sprint to address all potent…" at bounding box center [537, 148] width 515 height 52
click at [280, 118] on input "a. Create a detailed project plan at the start of the Sprint to address all pot…" at bounding box center [280, 113] width 0 height 10
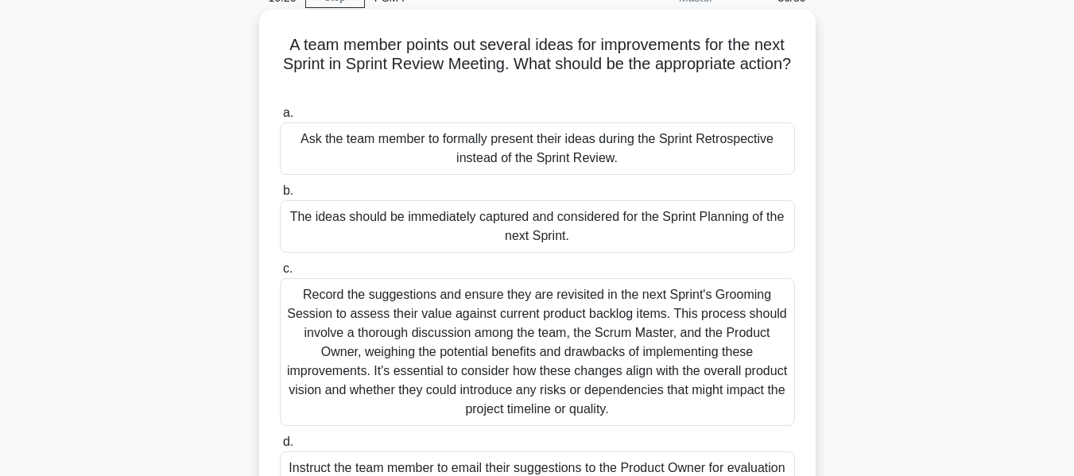
scroll to position [159, 0]
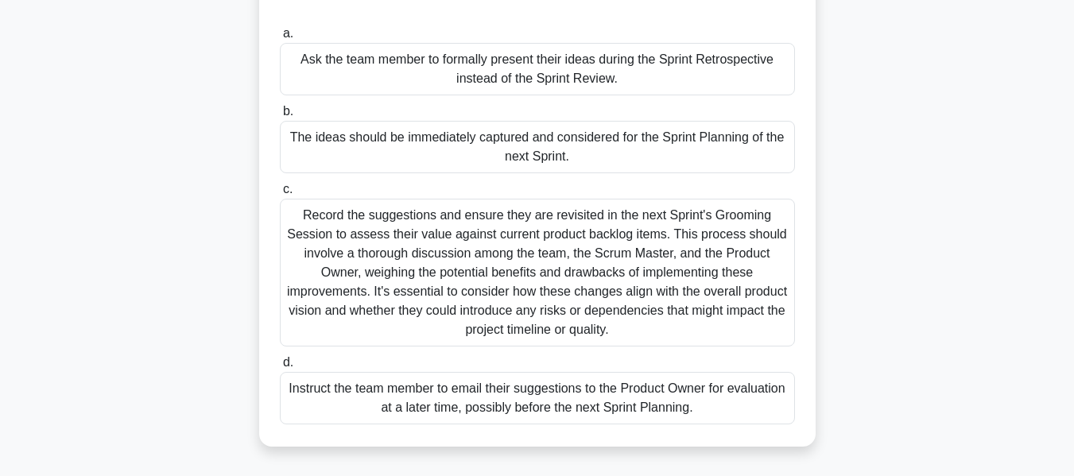
click at [630, 276] on div "Record the suggestions and ensure they are revisited in the next Sprint's Groom…" at bounding box center [537, 273] width 515 height 148
click at [280, 195] on input "c. Record the suggestions and ensure they are revisited in the next Sprint's Gr…" at bounding box center [280, 189] width 0 height 10
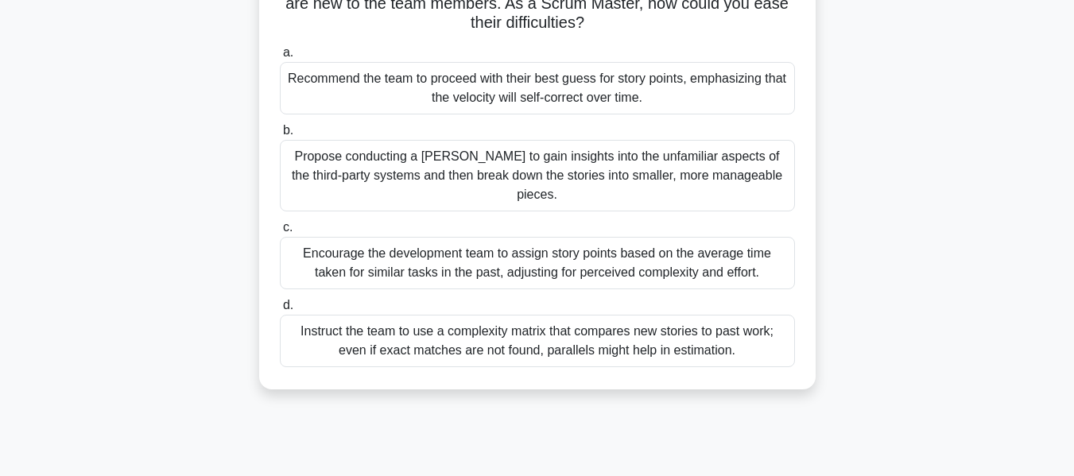
click at [634, 242] on div "Encourage the development team to assign story points based on the average time…" at bounding box center [537, 263] width 515 height 52
click at [280, 233] on input "c. Encourage the development team to assign story points based on the average t…" at bounding box center [280, 228] width 0 height 10
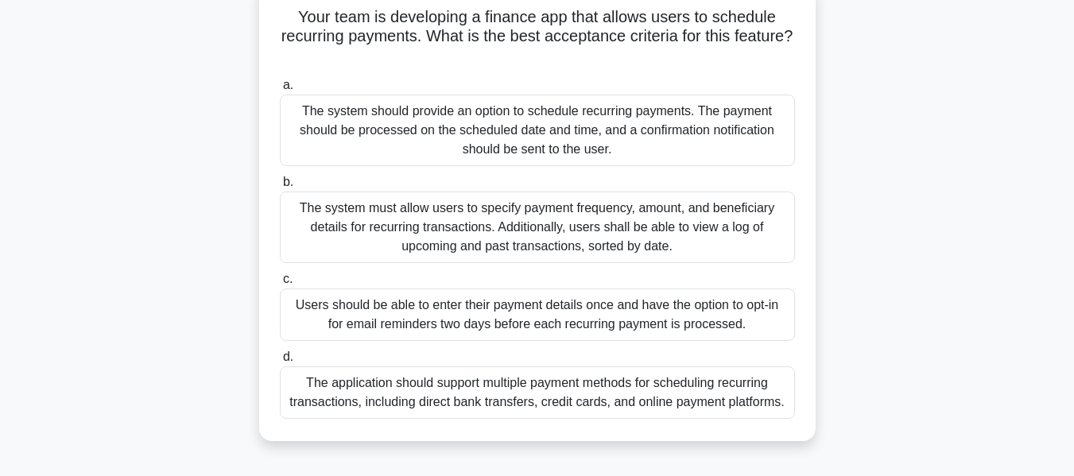
scroll to position [79, 0]
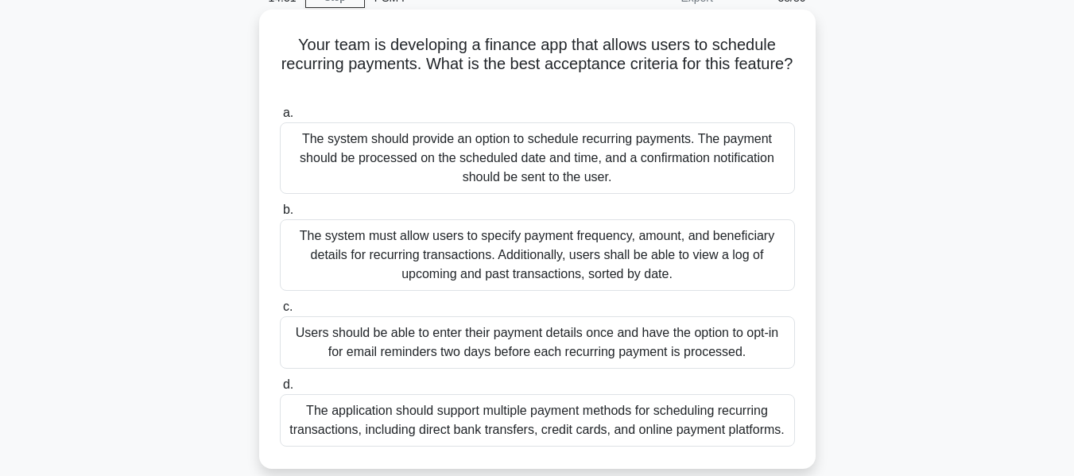
click at [631, 178] on div "The system should provide an option to schedule recurring payments. The payment…" at bounding box center [537, 158] width 515 height 72
click at [280, 118] on input "a. The system should provide an option to schedule recurring payments. The paym…" at bounding box center [280, 113] width 0 height 10
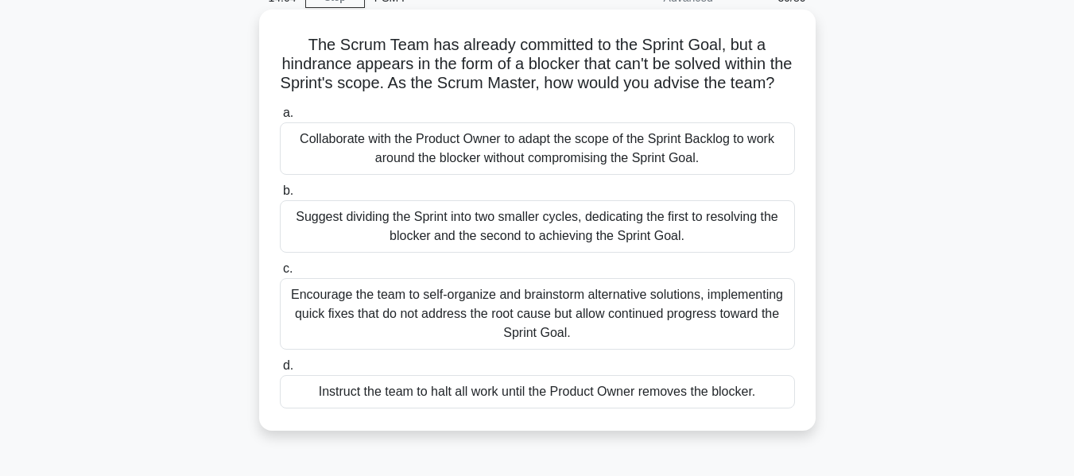
click at [556, 175] on div "Collaborate with the Product Owner to adapt the scope of the Sprint Backlog to …" at bounding box center [537, 148] width 515 height 52
click at [280, 118] on input "a. Collaborate with the Product Owner to adapt the scope of the Sprint Backlog …" at bounding box center [280, 113] width 0 height 10
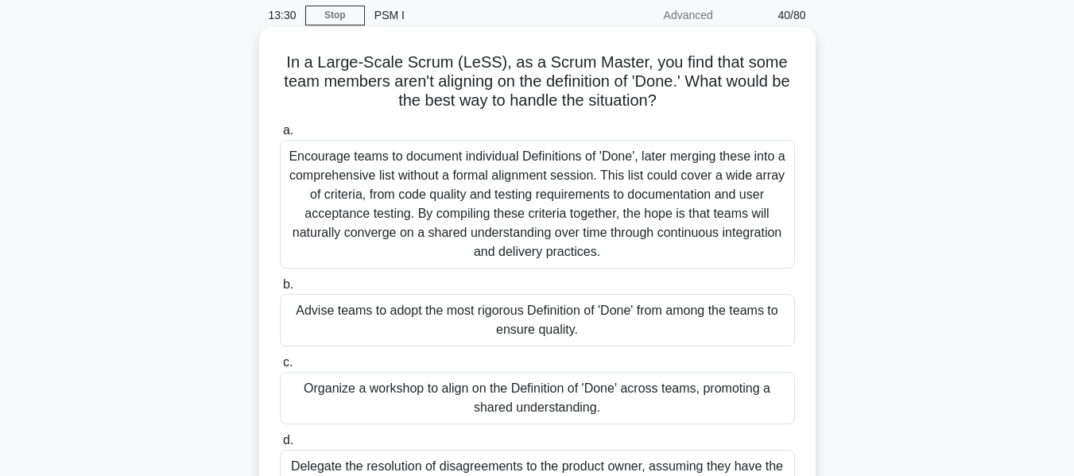
scroll to position [159, 0]
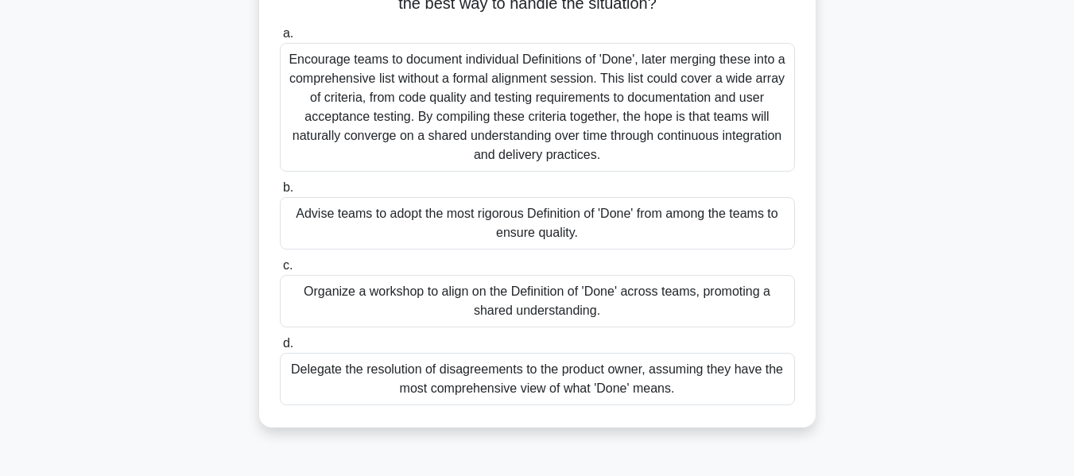
click at [629, 308] on div "Organize a workshop to align on the Definition of 'Done' across teams, promotin…" at bounding box center [537, 301] width 515 height 52
click at [280, 271] on input "c. Organize a workshop to align on the Definition of 'Done' across teams, promo…" at bounding box center [280, 266] width 0 height 10
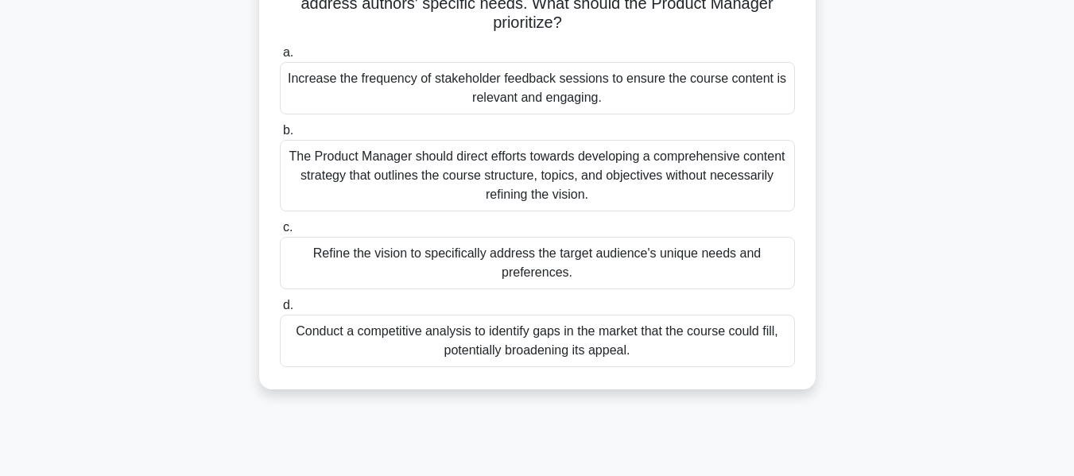
click at [670, 282] on div "Refine the vision to specifically address the target audience's unique needs an…" at bounding box center [537, 263] width 515 height 52
click at [280, 233] on input "c. Refine the vision to specifically address the target audience's unique needs…" at bounding box center [280, 228] width 0 height 10
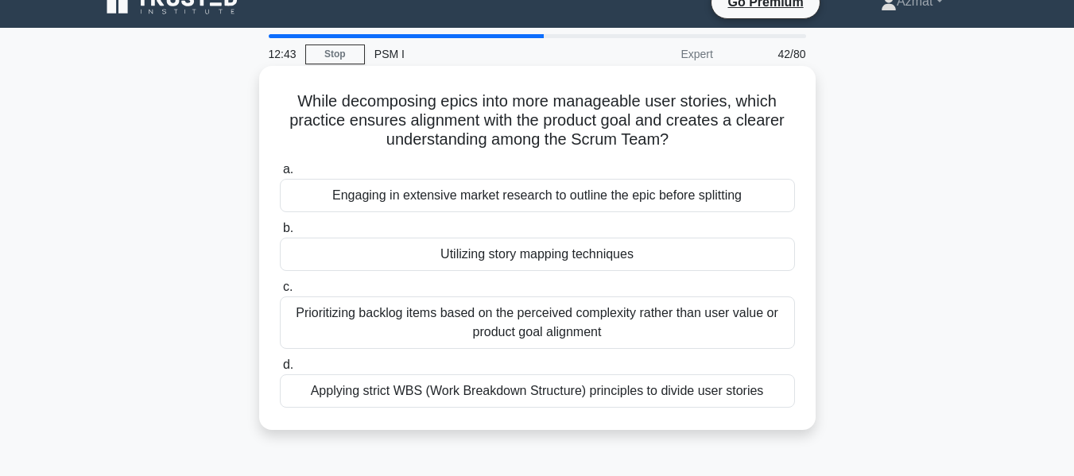
scroll to position [0, 0]
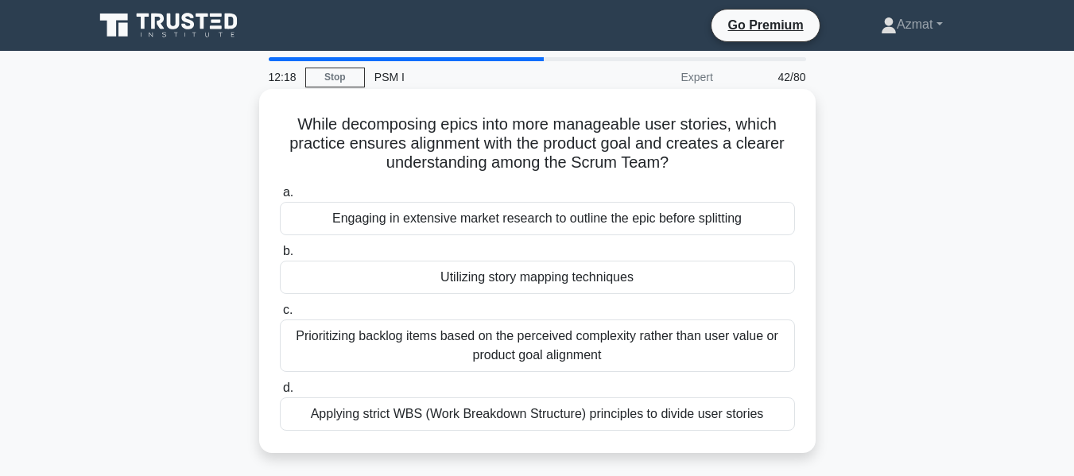
click at [576, 283] on div "Utilizing story mapping techniques" at bounding box center [537, 277] width 515 height 33
click at [280, 257] on input "b. Utilizing story mapping techniques" at bounding box center [280, 251] width 0 height 10
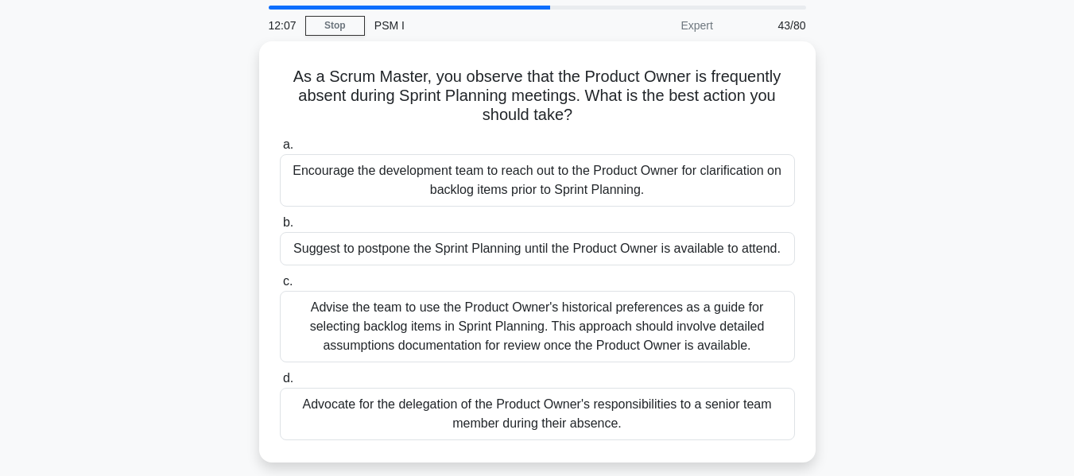
scroll to position [79, 0]
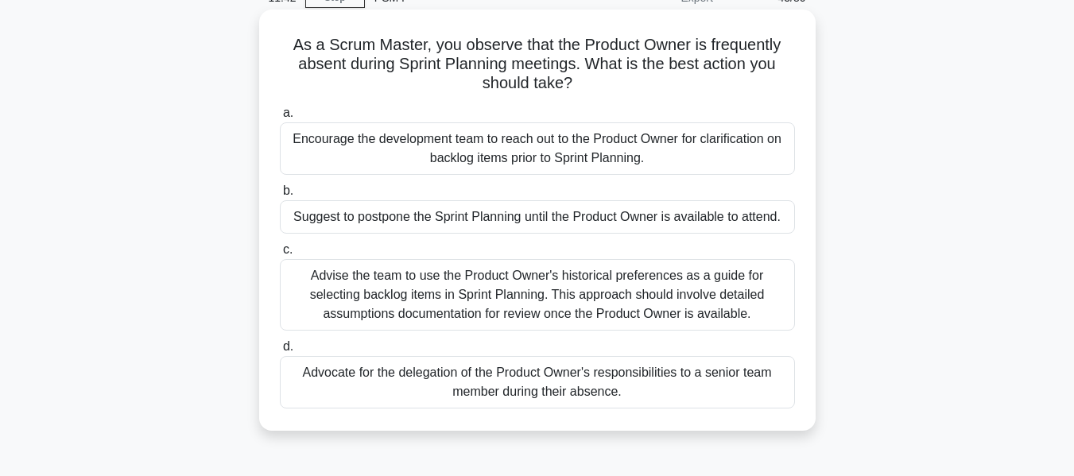
click at [494, 398] on div "Advocate for the delegation of the Product Owner's responsibilities to a senior…" at bounding box center [537, 382] width 515 height 52
click at [280, 352] on input "d. Advocate for the delegation of the Product Owner's responsibilities to a sen…" at bounding box center [280, 347] width 0 height 10
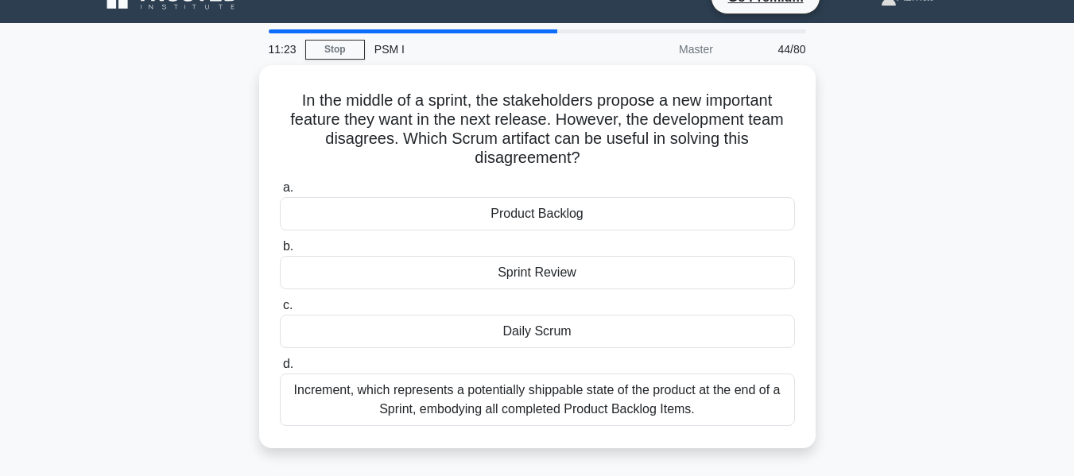
scroll to position [0, 0]
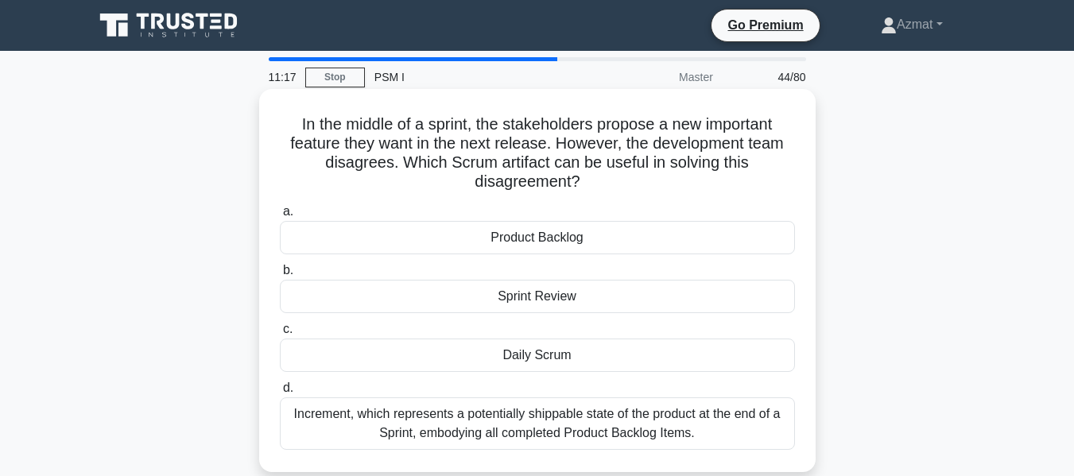
click at [540, 244] on div "Product Backlog" at bounding box center [537, 237] width 515 height 33
click at [280, 217] on input "a. Product Backlog" at bounding box center [280, 212] width 0 height 10
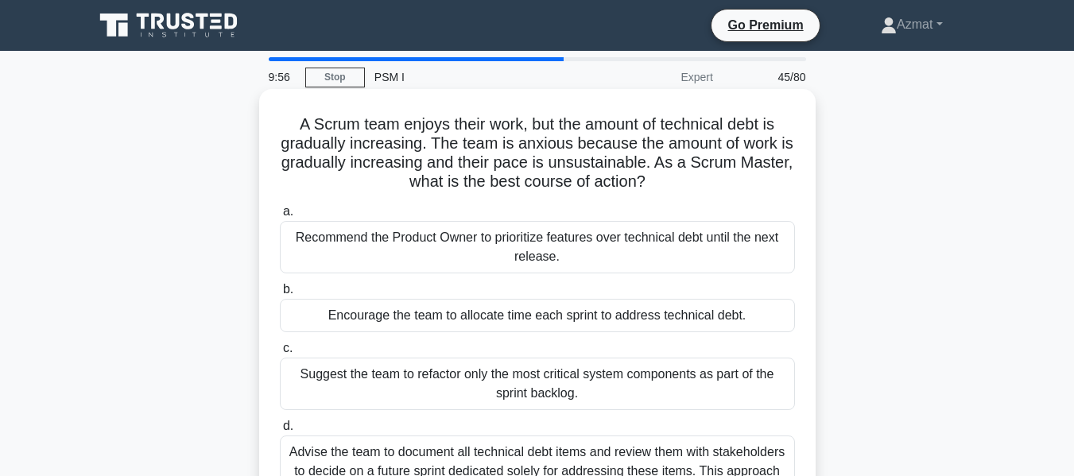
click at [564, 317] on div "Encourage the team to allocate time each sprint to address technical debt." at bounding box center [537, 315] width 515 height 33
click at [623, 321] on div "Encourage the team to allocate time each sprint to address technical debt." at bounding box center [537, 315] width 515 height 33
click at [280, 295] on input "b. Encourage the team to allocate time each sprint to address technical debt." at bounding box center [280, 290] width 0 height 10
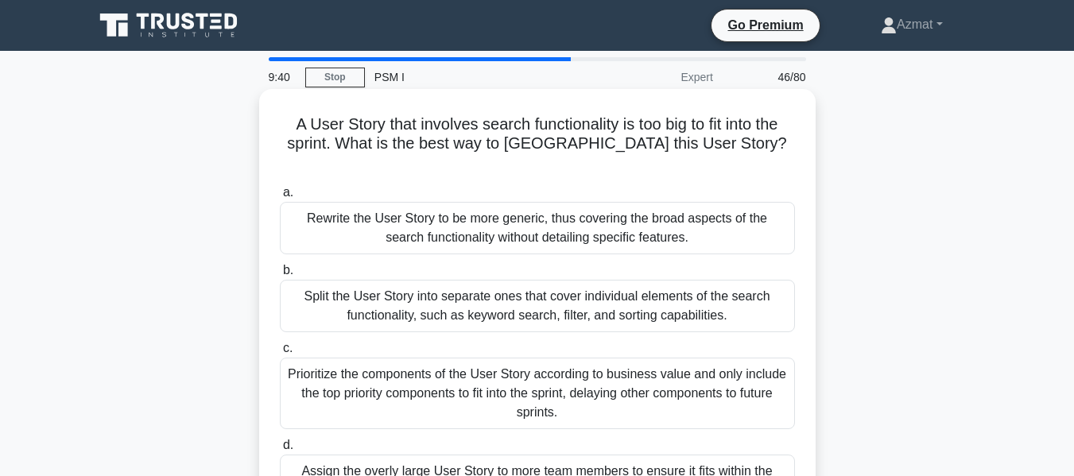
scroll to position [79, 0]
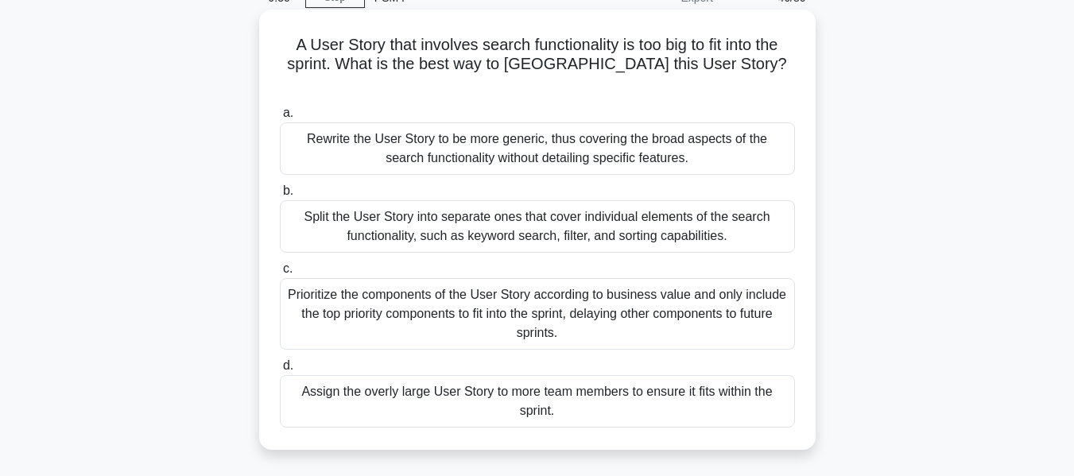
click at [630, 207] on div "Split the User Story into separate ones that cover individual elements of the s…" at bounding box center [537, 226] width 515 height 52
click at [280, 196] on input "b. Split the User Story into separate ones that cover individual elements of th…" at bounding box center [280, 191] width 0 height 10
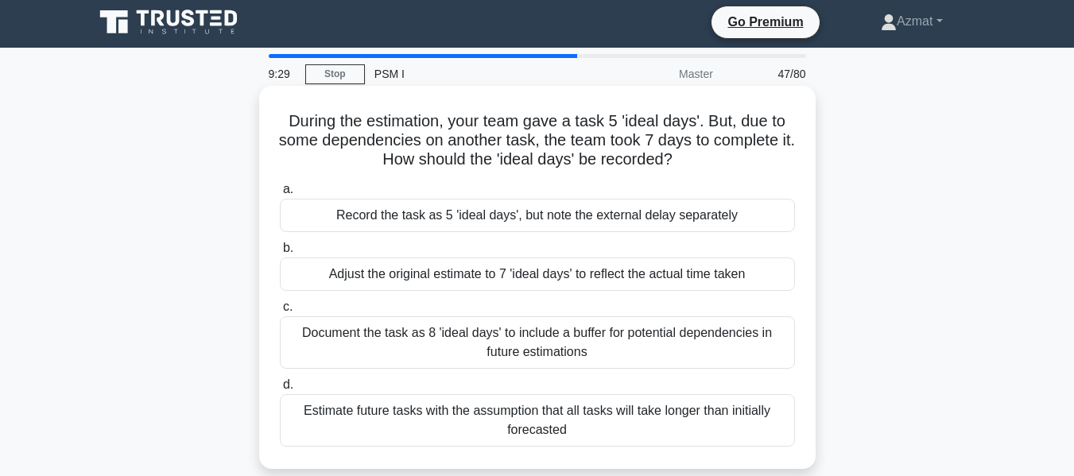
scroll to position [0, 0]
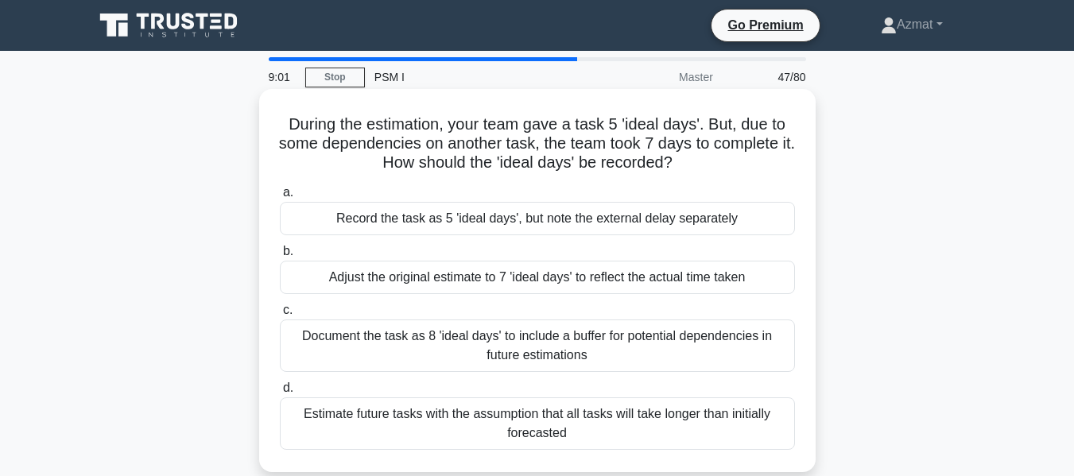
click at [715, 220] on div "Record the task as 5 'ideal days', but note the external delay separately" at bounding box center [537, 218] width 515 height 33
click at [280, 198] on input "a. Record the task as 5 'ideal days', but note the external delay separately" at bounding box center [280, 193] width 0 height 10
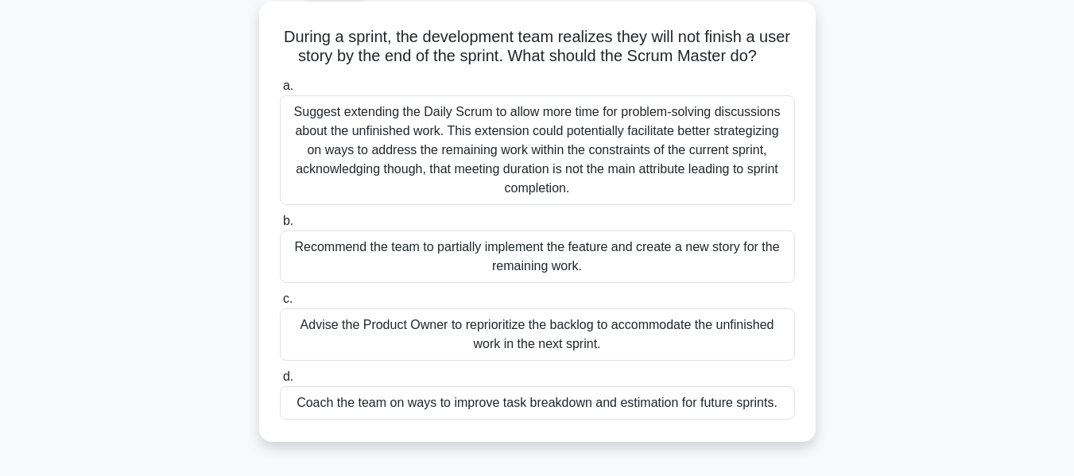
scroll to position [89, 0]
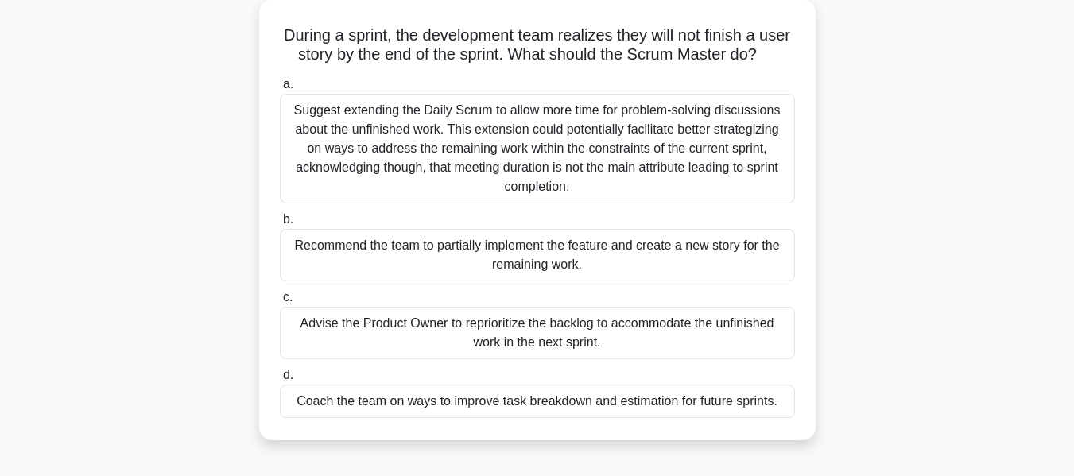
click at [556, 349] on div "Advise the Product Owner to reprioritize the backlog to accommodate the unfinis…" at bounding box center [537, 333] width 515 height 52
click at [280, 303] on input "c. Advise the Product Owner to reprioritize the backlog to accommodate the unfi…" at bounding box center [280, 298] width 0 height 10
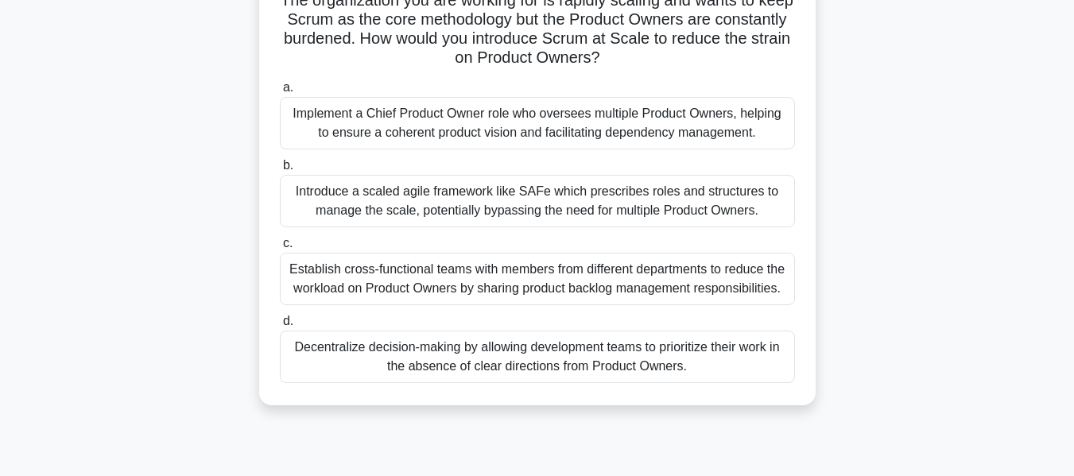
scroll to position [125, 0]
click at [549, 192] on div "Introduce a scaled agile framework like SAFe which prescribes roles and structu…" at bounding box center [537, 200] width 515 height 52
click at [280, 170] on input "b. Introduce a scaled agile framework like SAFe which prescribes roles and stru…" at bounding box center [280, 165] width 0 height 10
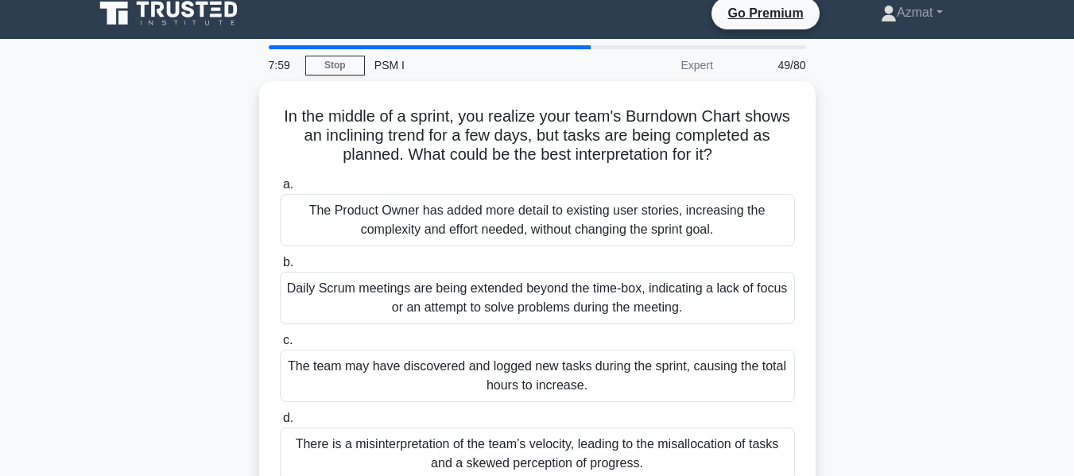
scroll to position [0, 0]
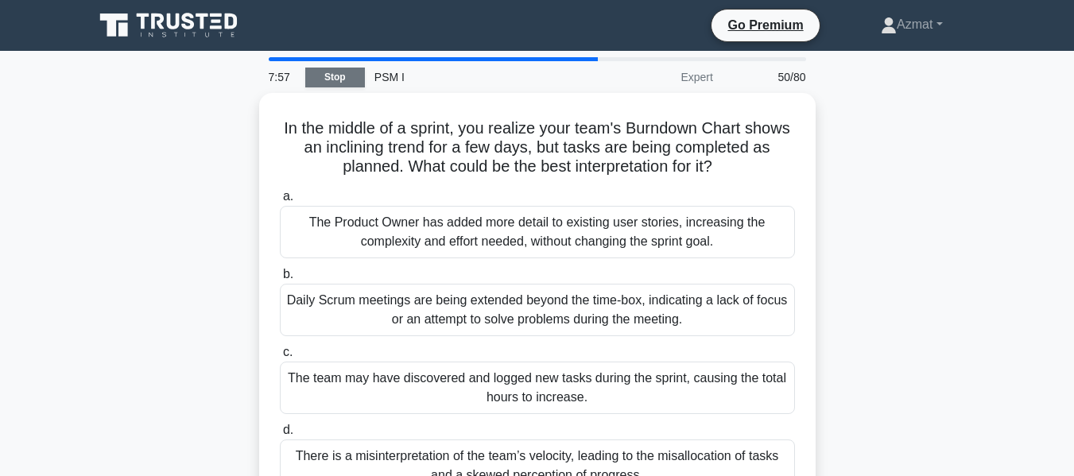
click at [343, 78] on link "Stop" at bounding box center [335, 78] width 60 height 20
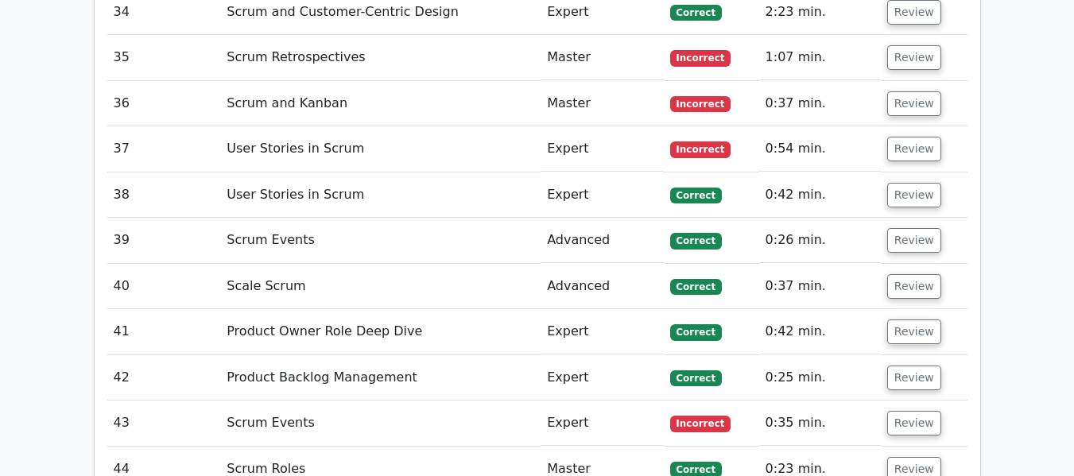
scroll to position [4391, 0]
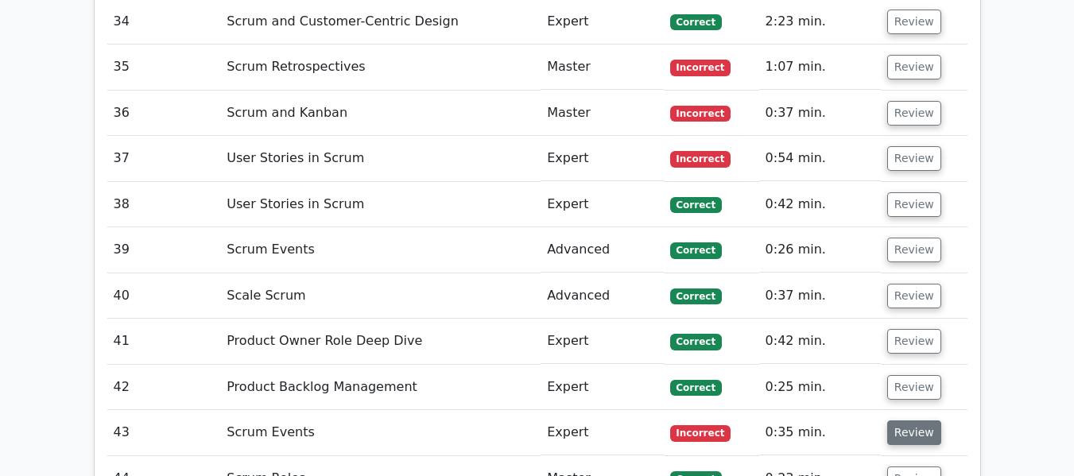
click at [891, 421] on button "Review" at bounding box center [914, 433] width 54 height 25
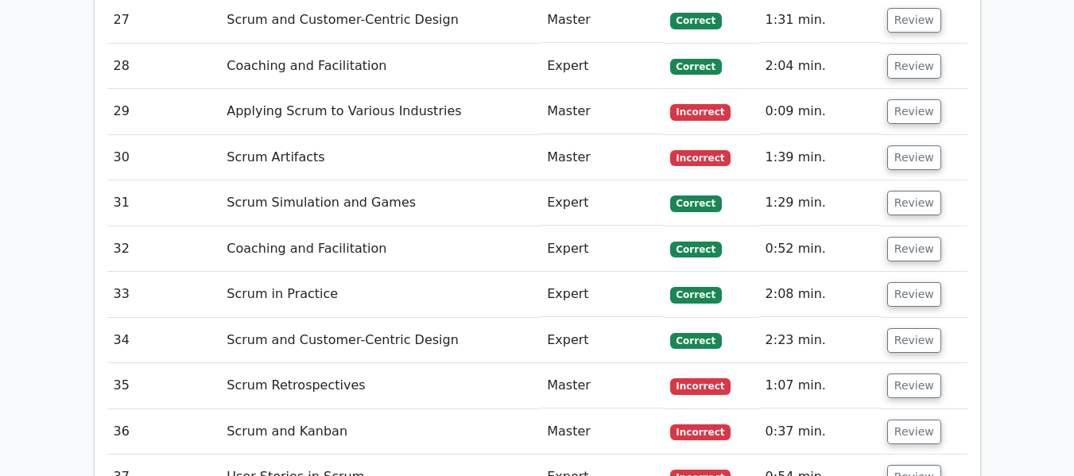
scroll to position [4117, 0]
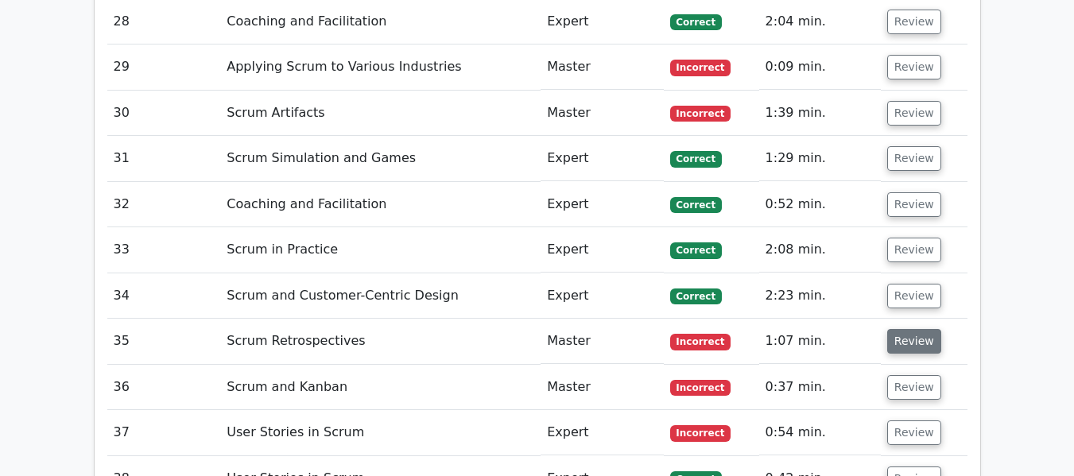
click at [890, 329] on button "Review" at bounding box center [914, 341] width 54 height 25
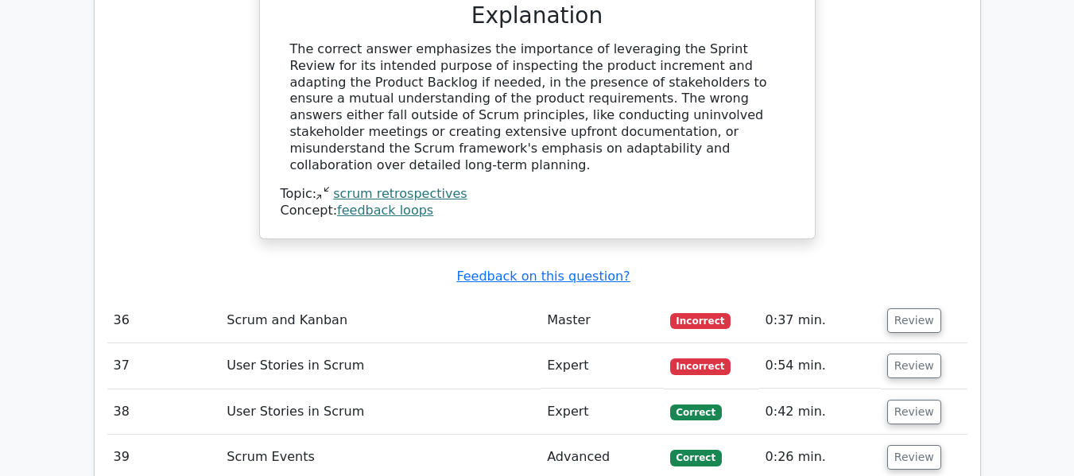
scroll to position [4924, 0]
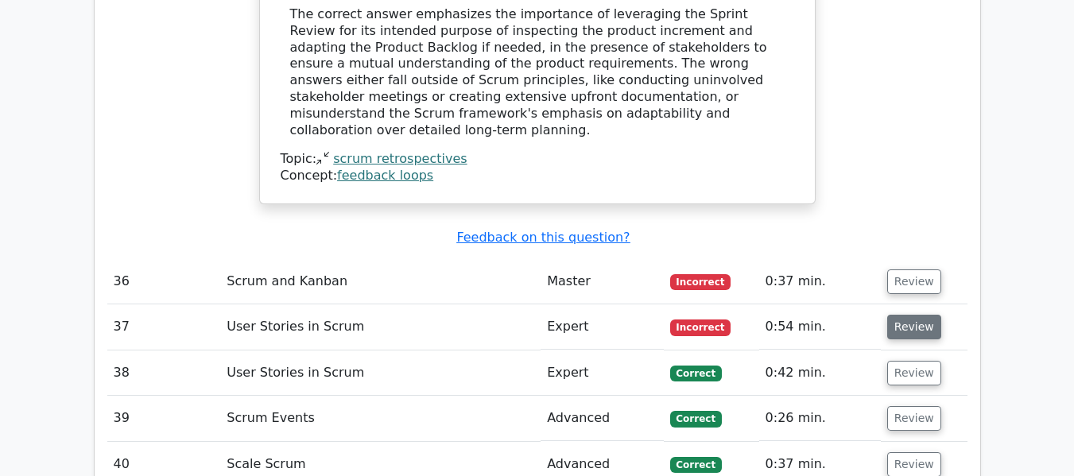
click at [902, 315] on button "Review" at bounding box center [914, 327] width 54 height 25
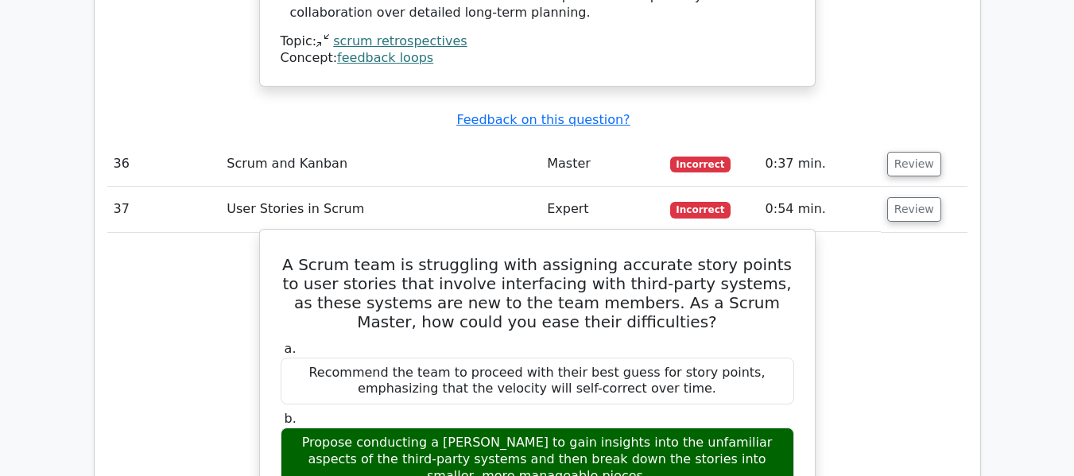
scroll to position [5042, 0]
